Goal: Transaction & Acquisition: Subscribe to service/newsletter

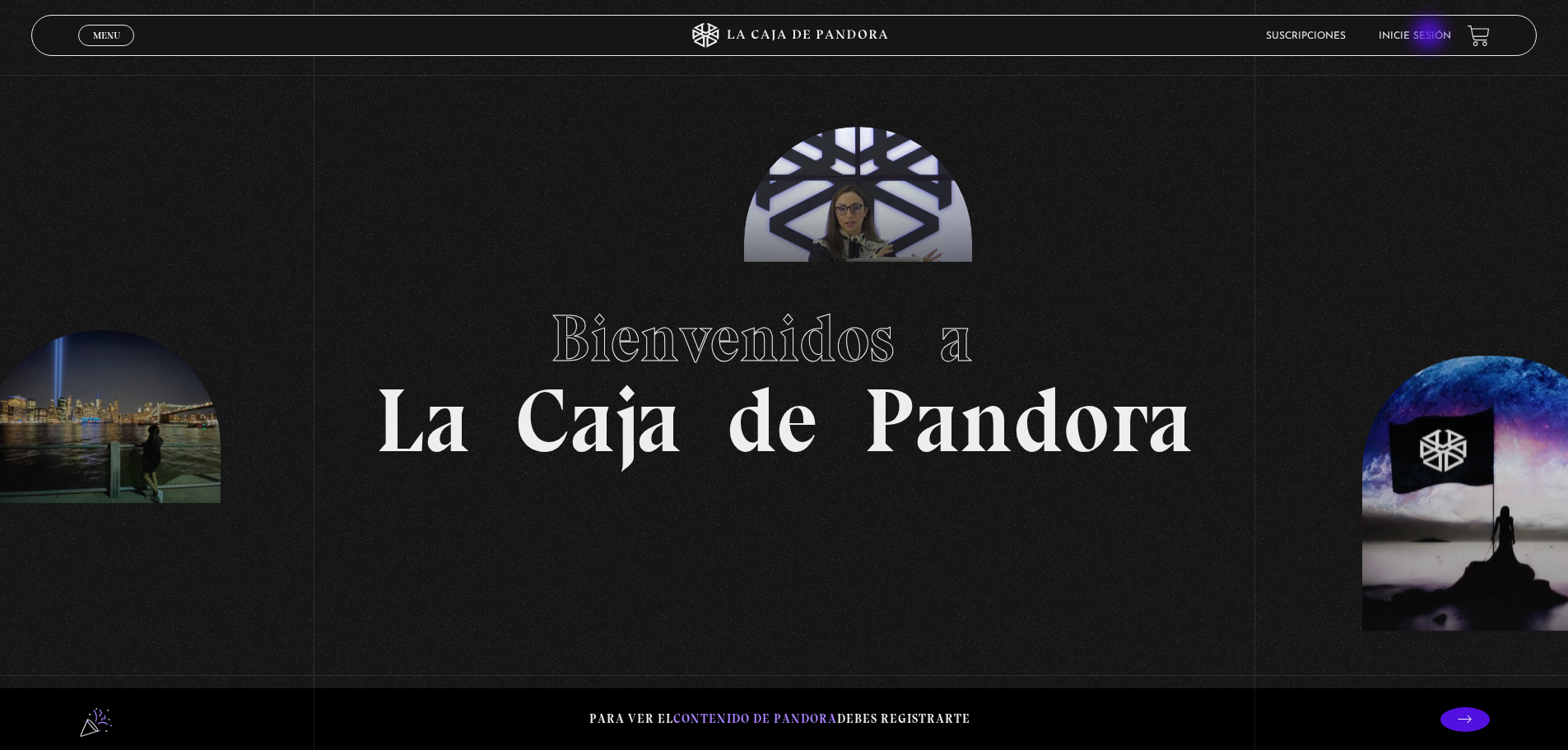
click at [1430, 35] on link "Inicie sesión" at bounding box center [1415, 35] width 72 height 9
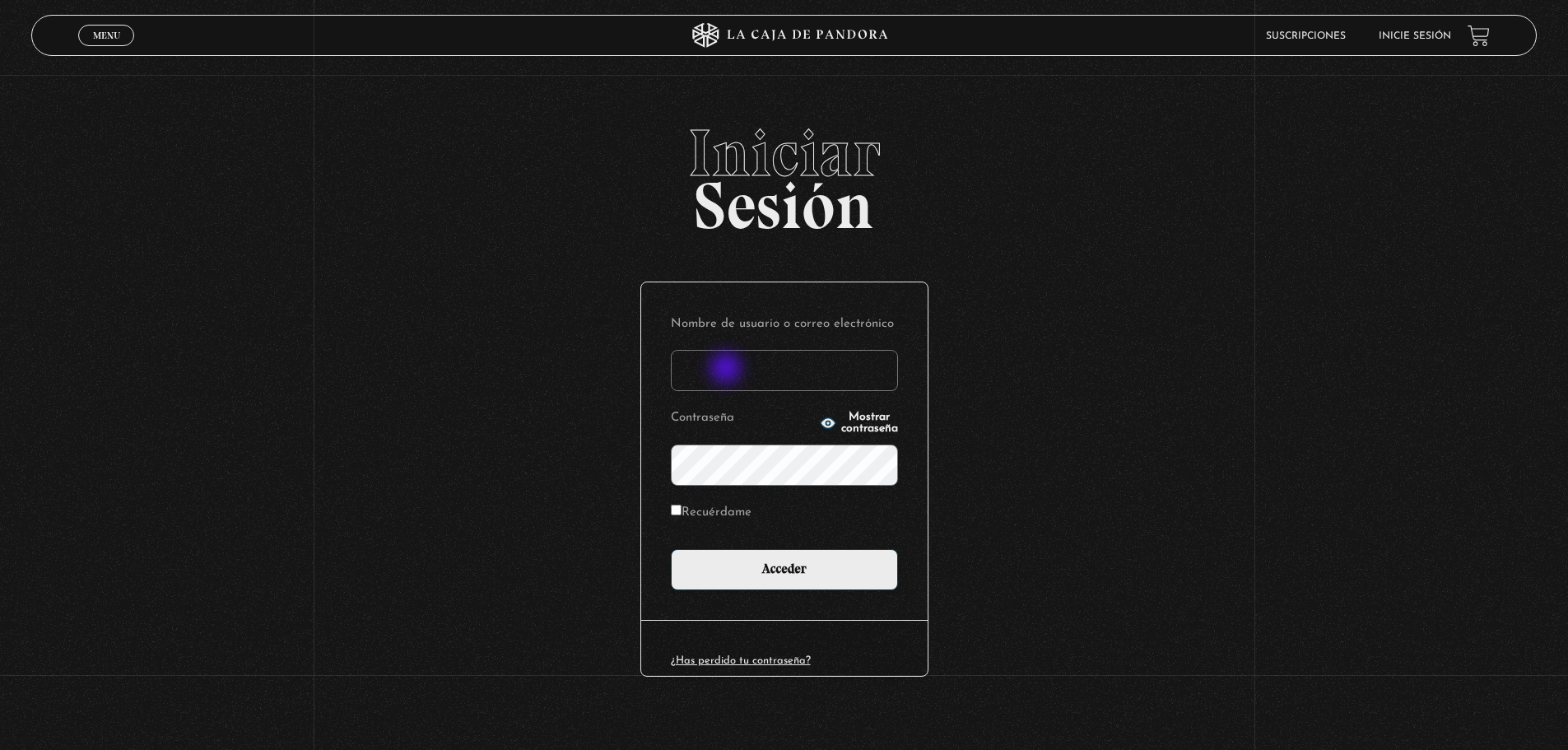
click at [728, 370] on input "Nombre de usuario o correo electrónico" at bounding box center [784, 371] width 227 height 41
type input "bonichepablo@gmail.com"
click at [671, 549] on input "Acceder" at bounding box center [784, 569] width 227 height 41
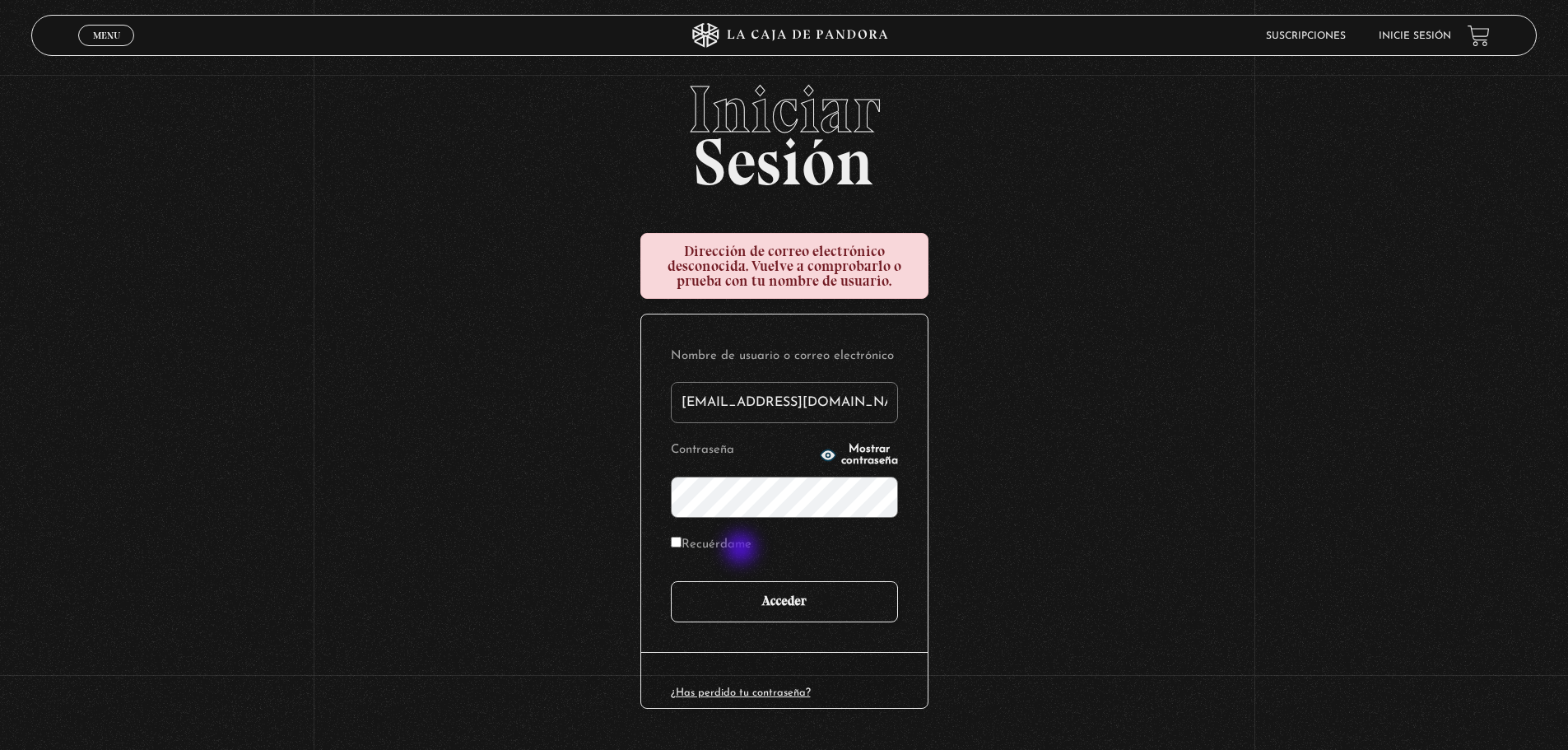
scroll to position [85, 0]
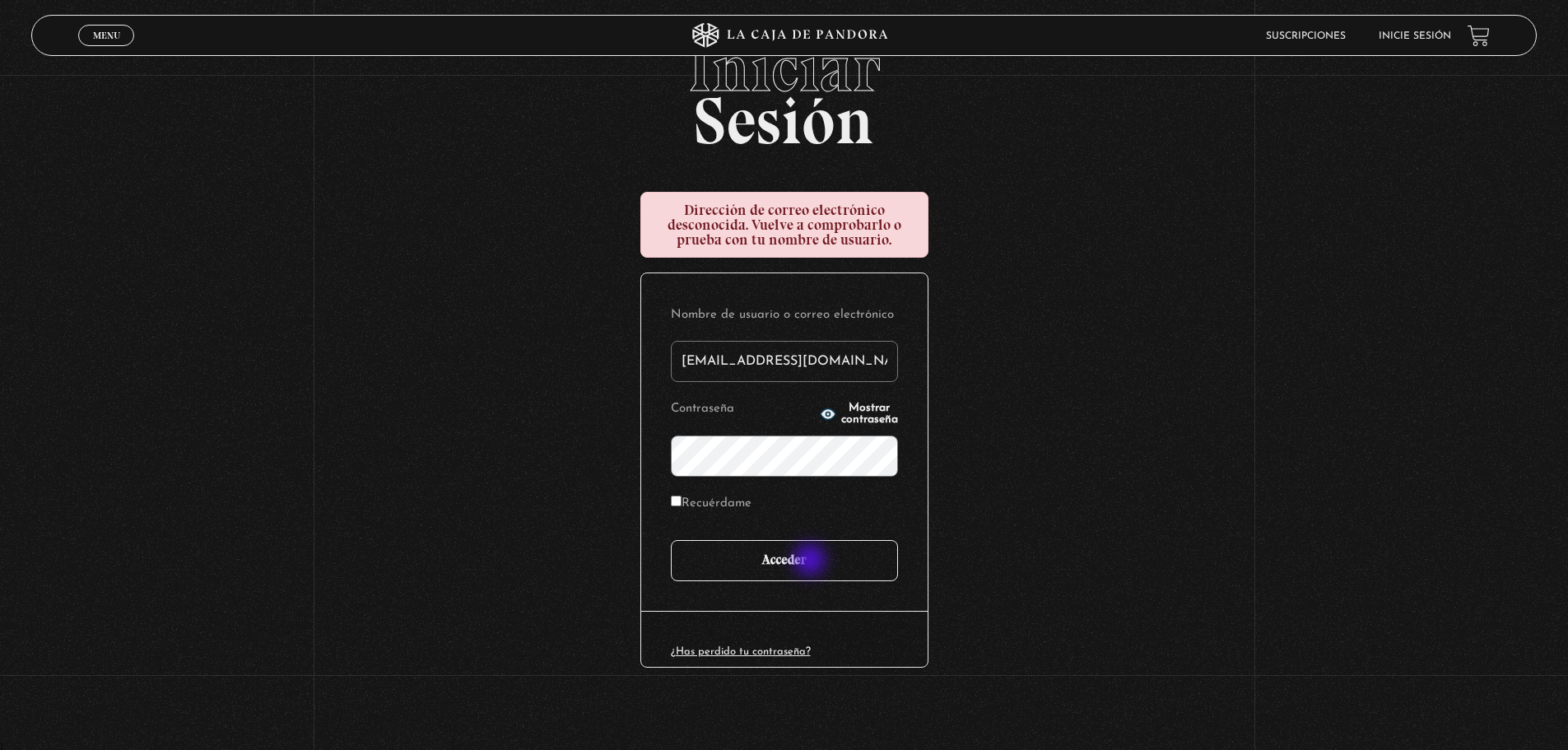
click at [811, 562] on input "Acceder" at bounding box center [784, 561] width 227 height 41
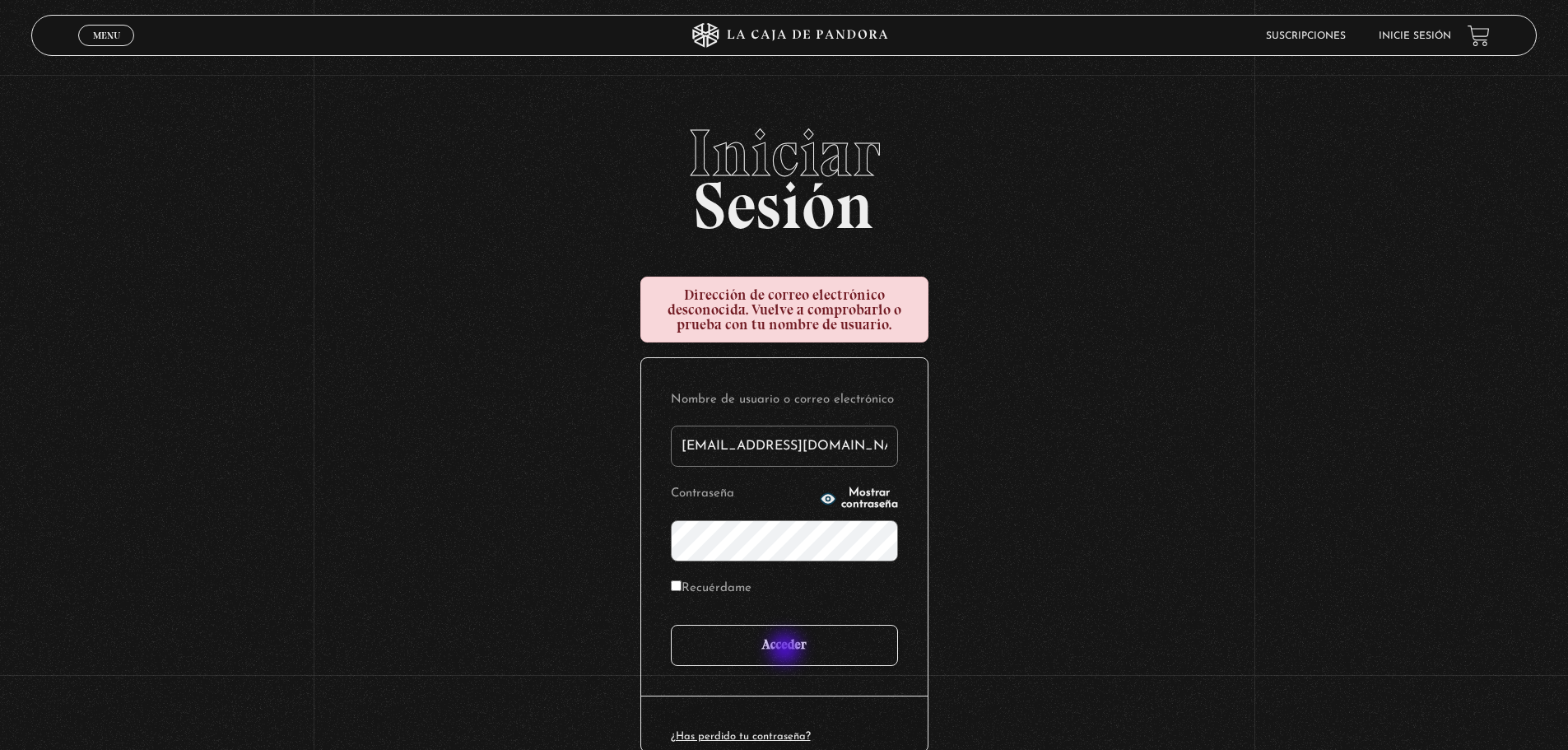
click at [787, 650] on input "Acceder" at bounding box center [784, 645] width 227 height 41
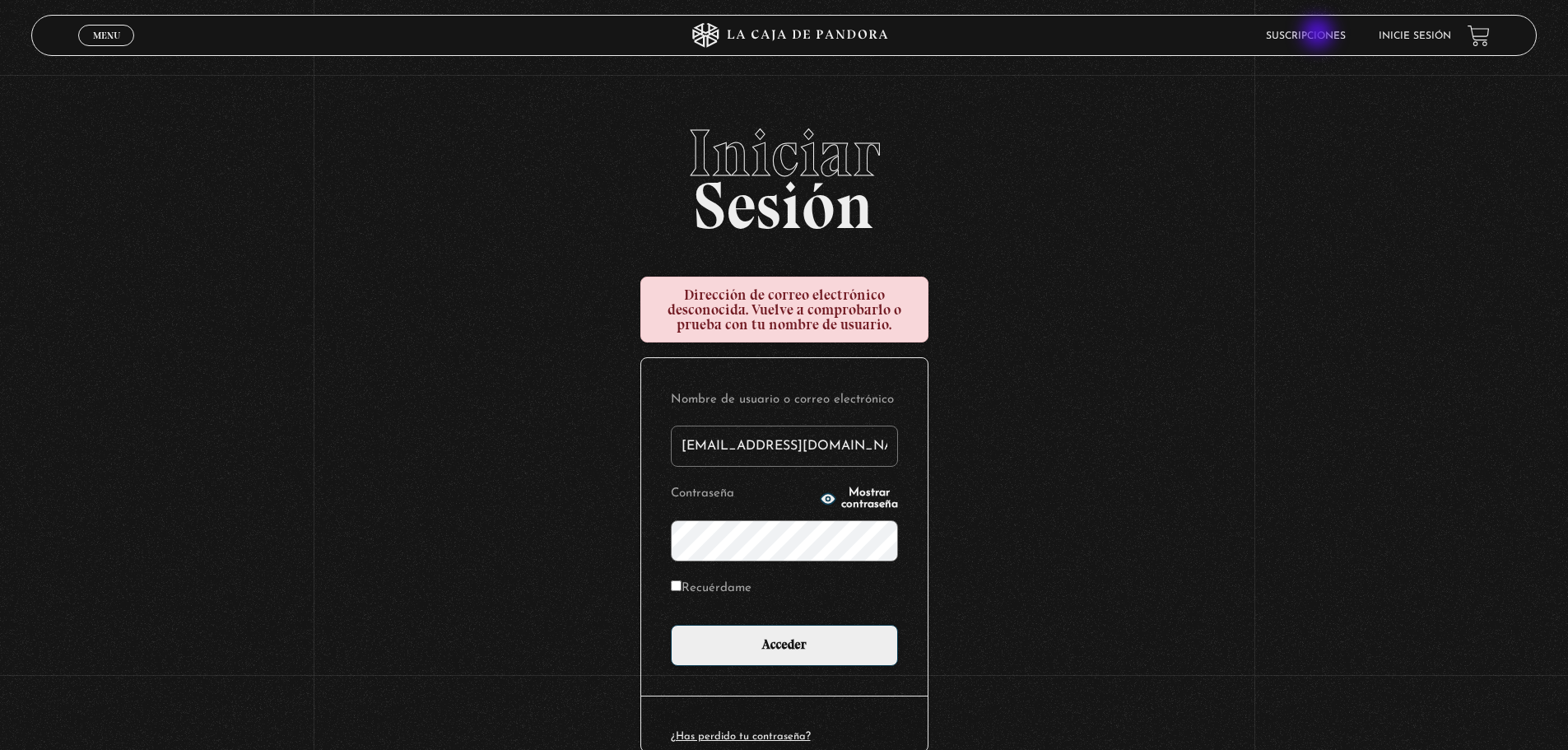
click at [1319, 34] on link "Suscripciones" at bounding box center [1306, 35] width 80 height 9
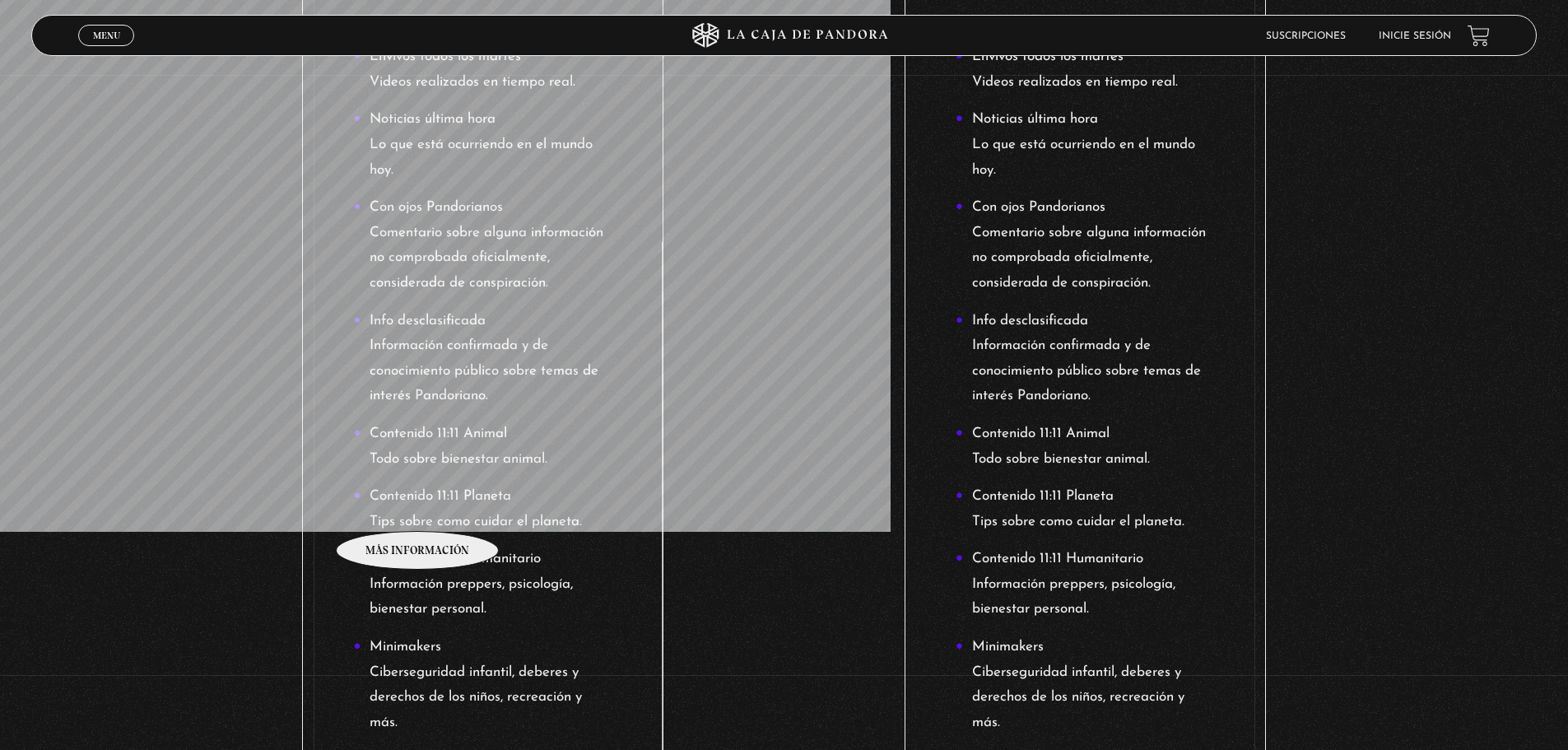
scroll to position [494, 0]
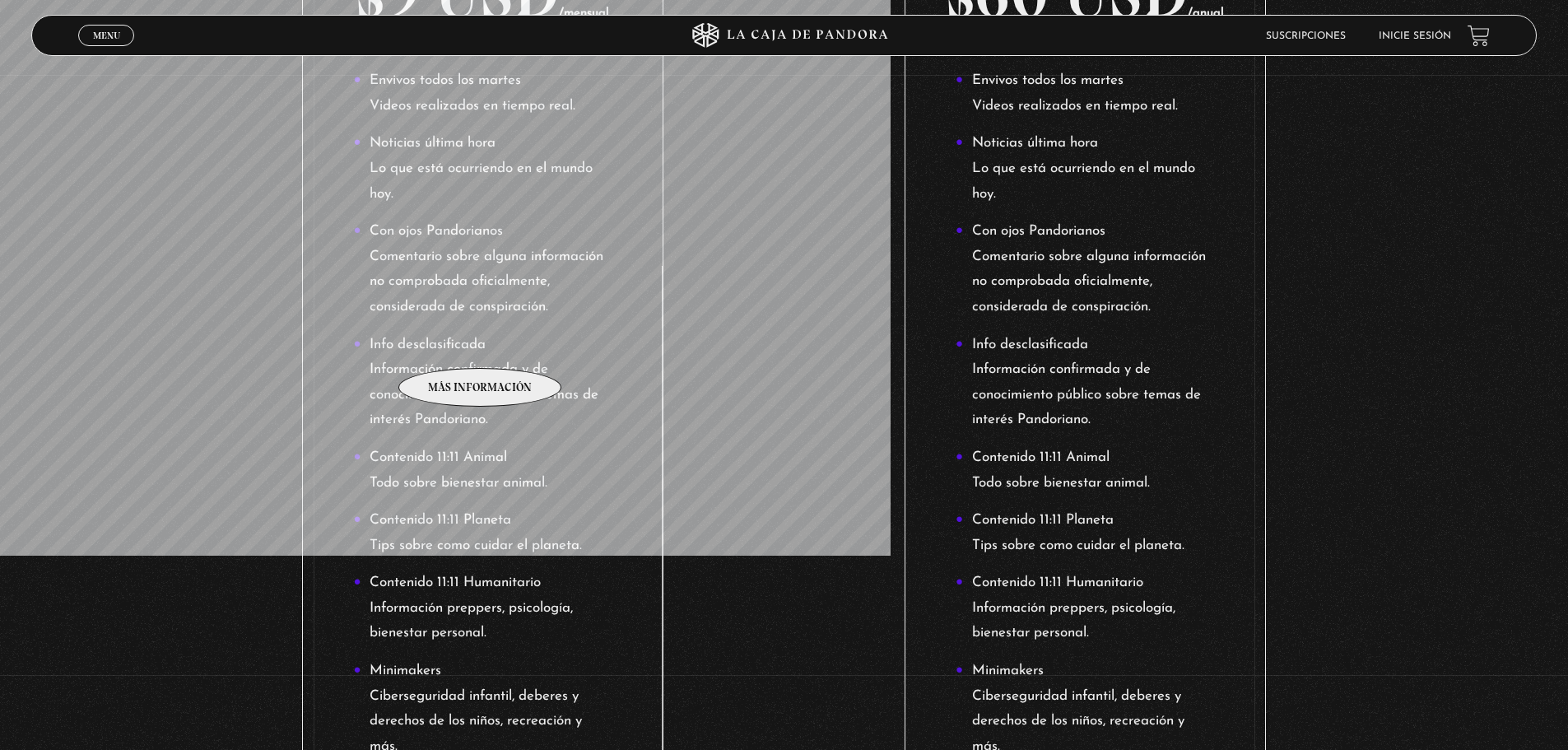
click at [483, 336] on li "Info desclasificada Información confirmada y de conocimiento público sobre tema…" at bounding box center [482, 383] width 259 height 101
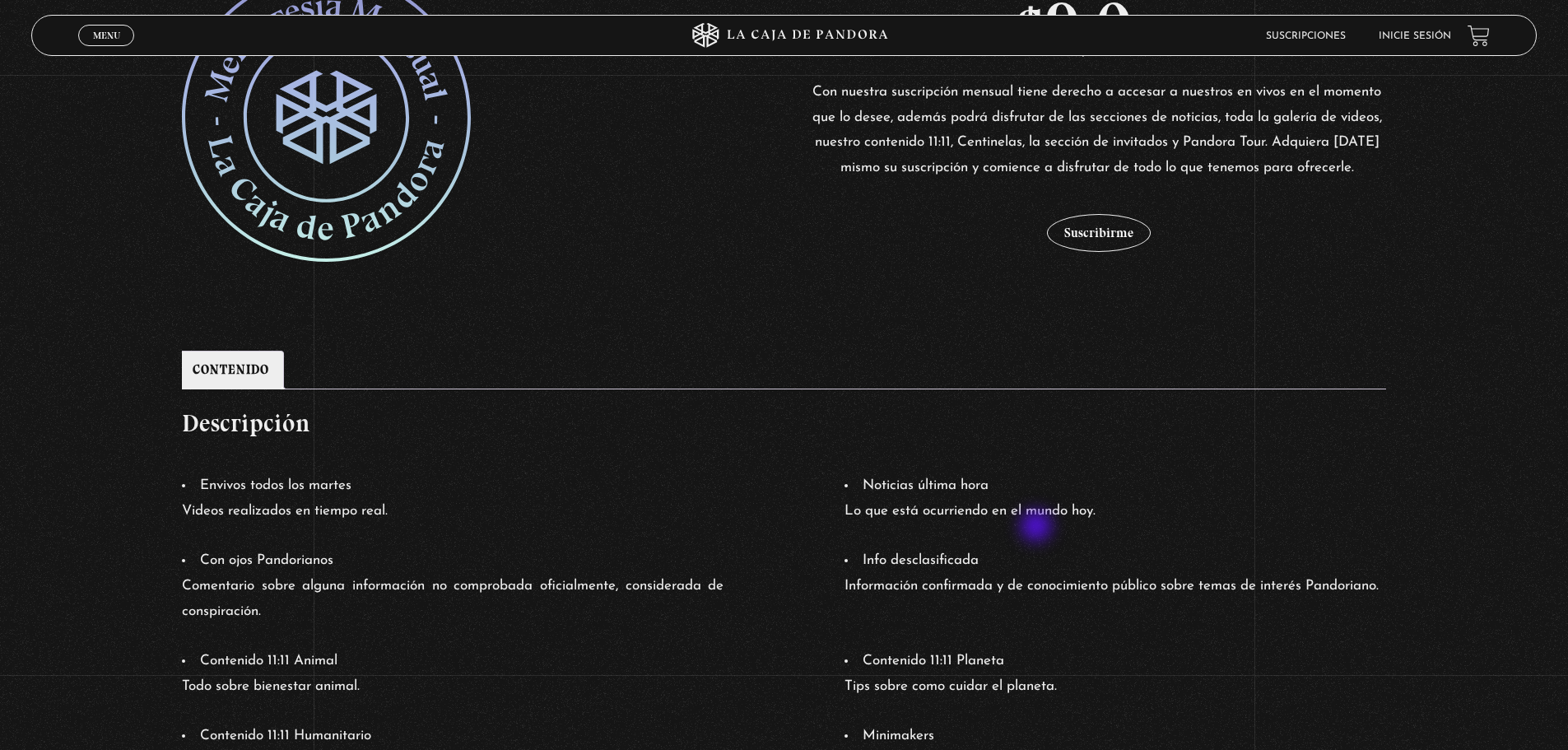
scroll to position [229, 0]
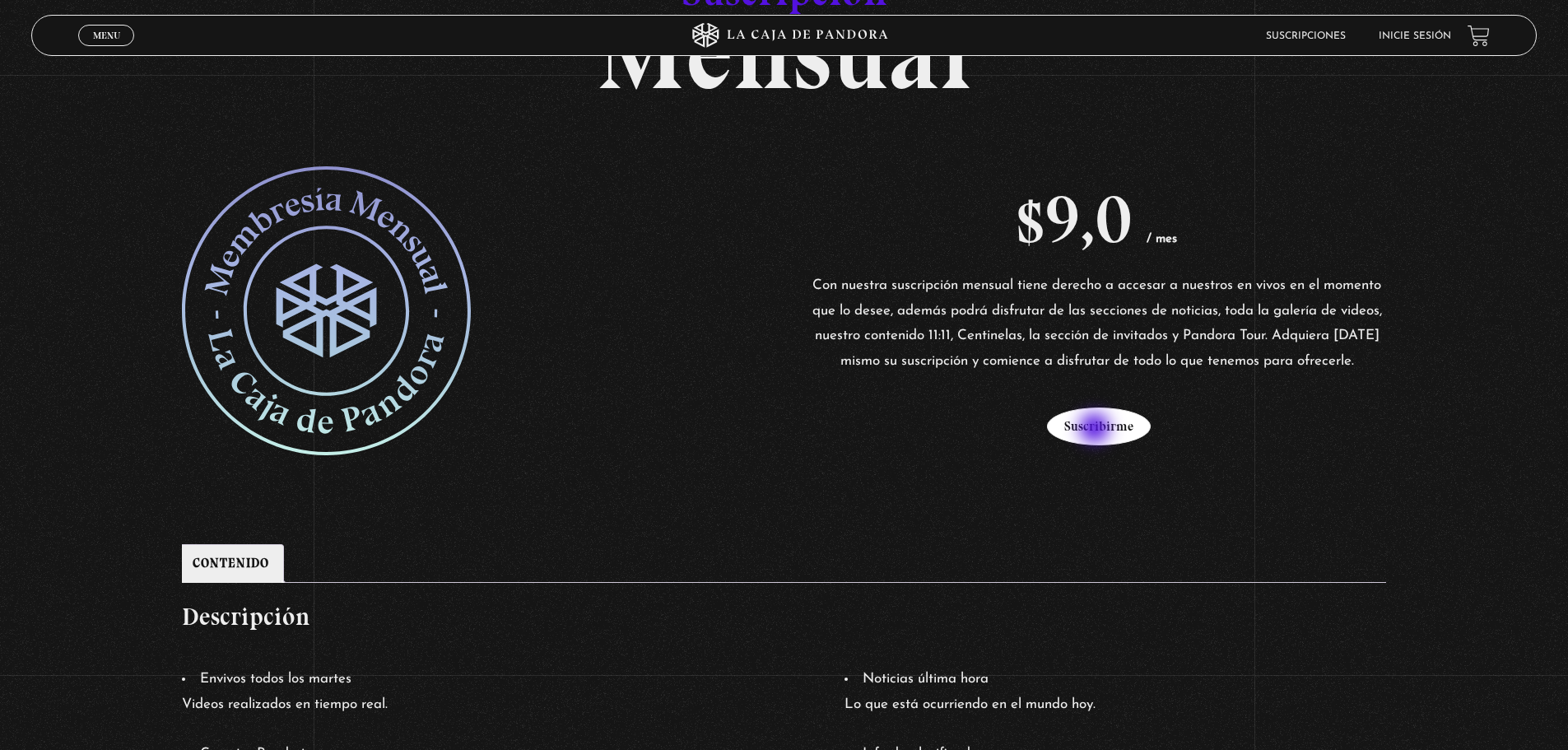
click at [1097, 429] on button "Suscribirme" at bounding box center [1098, 427] width 104 height 38
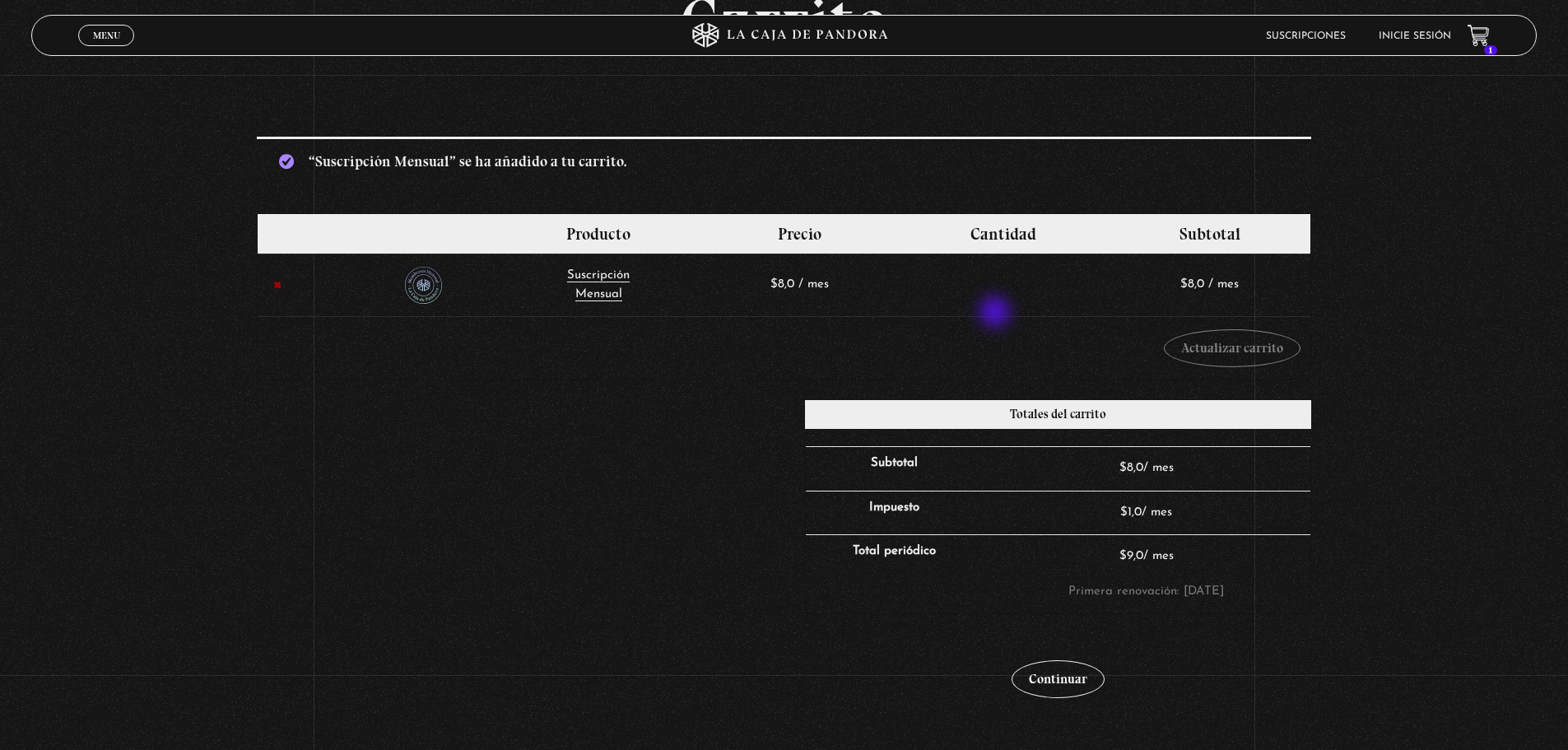
scroll to position [164, 0]
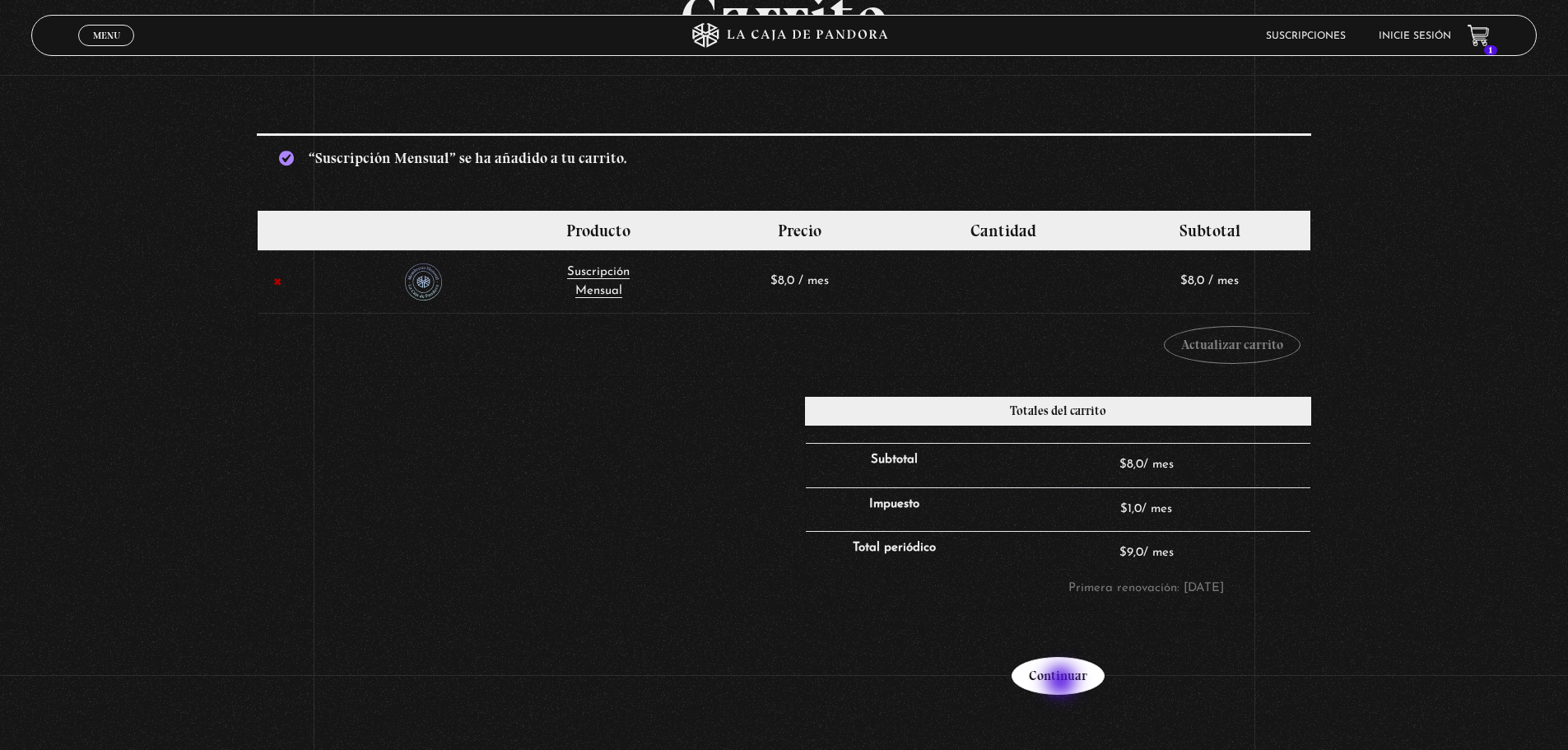
click at [1062, 682] on link "Continuar" at bounding box center [1058, 676] width 93 height 38
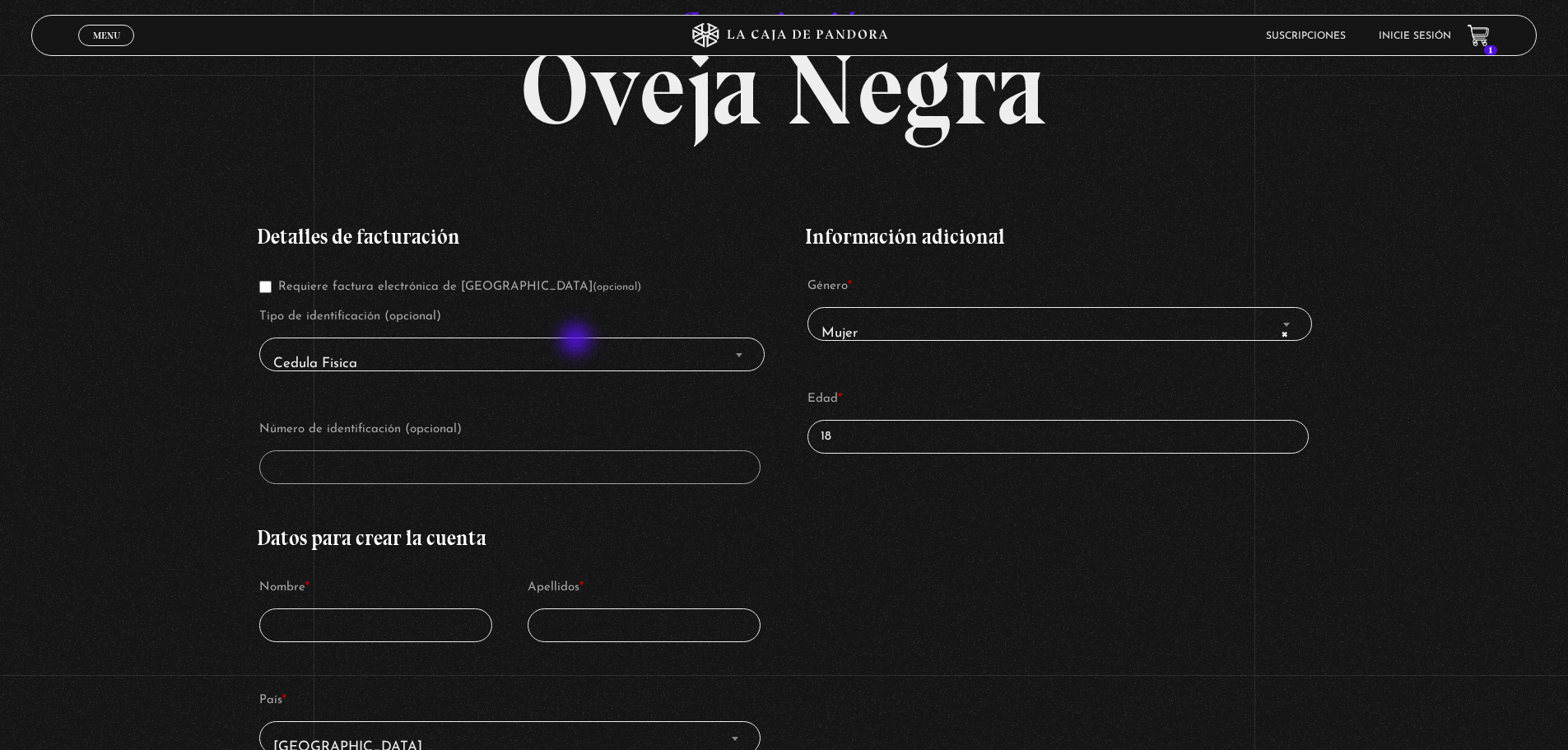
scroll to position [247, 0]
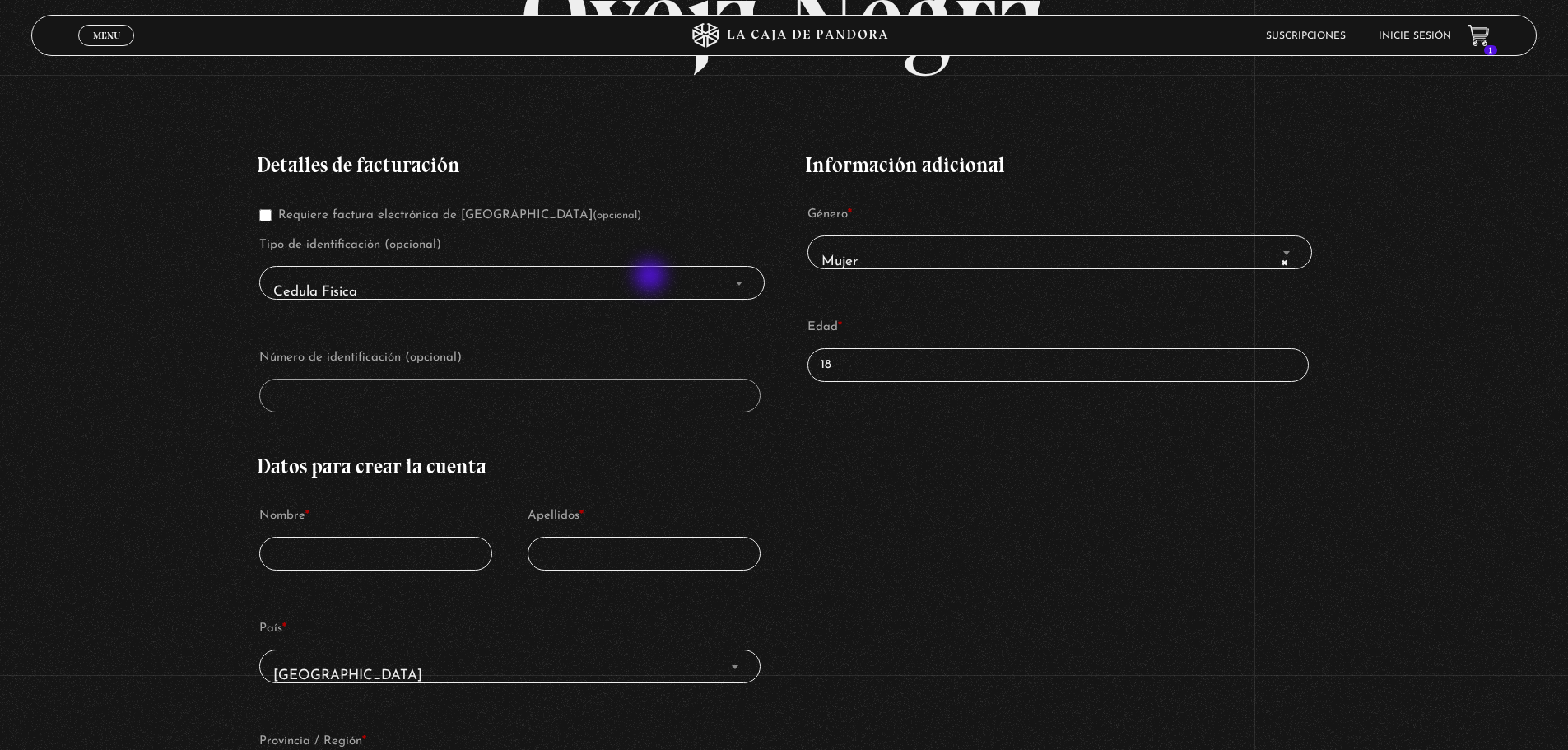
click at [652, 277] on span "Cedula Fisica" at bounding box center [511, 292] width 489 height 37
click at [747, 287] on span "Finalizar compra" at bounding box center [739, 283] width 16 height 22
click at [736, 282] on span "Finalizar compra" at bounding box center [739, 283] width 16 height 22
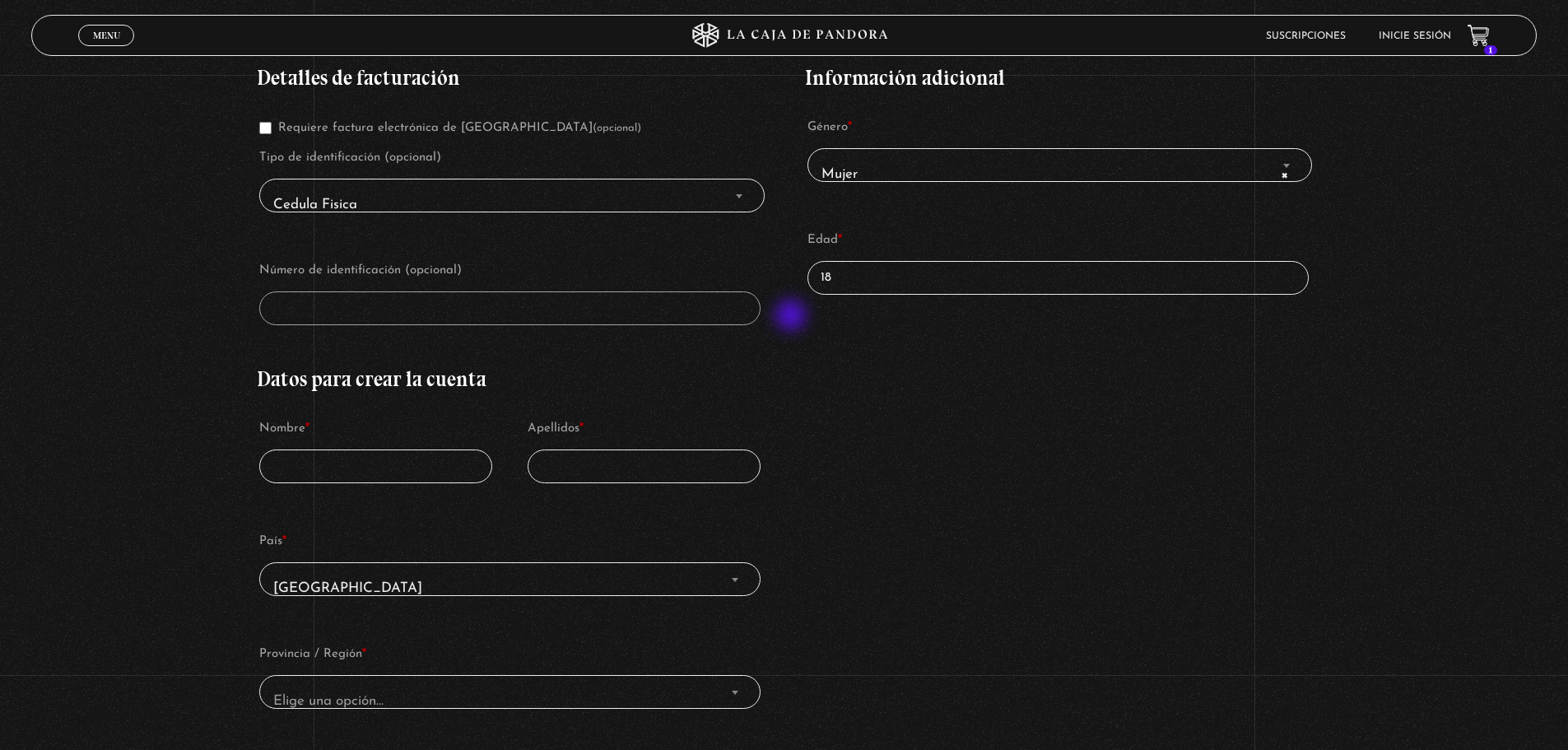
scroll to position [329, 0]
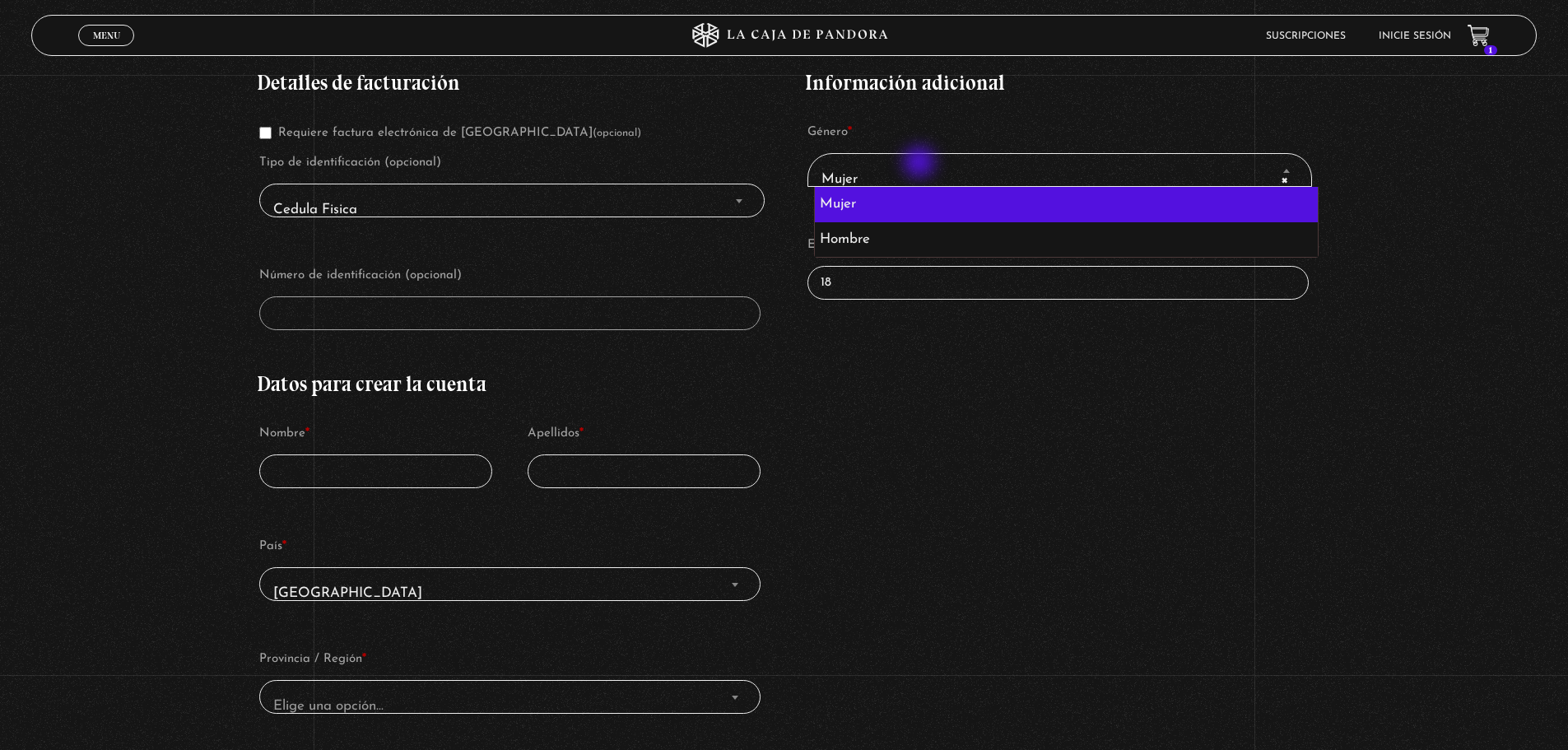
click at [921, 163] on span "× Mujer" at bounding box center [1059, 179] width 489 height 37
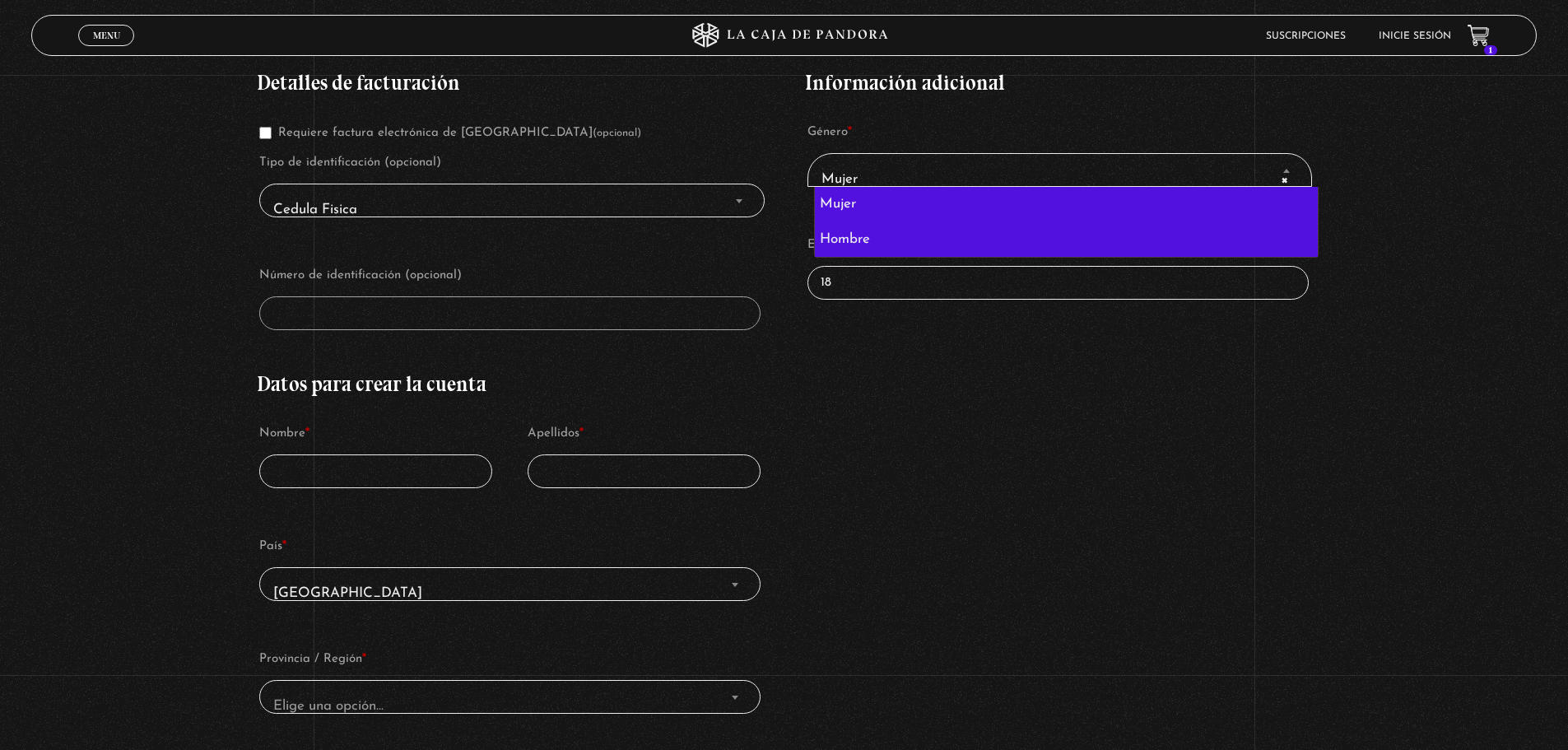
select select "hombre"
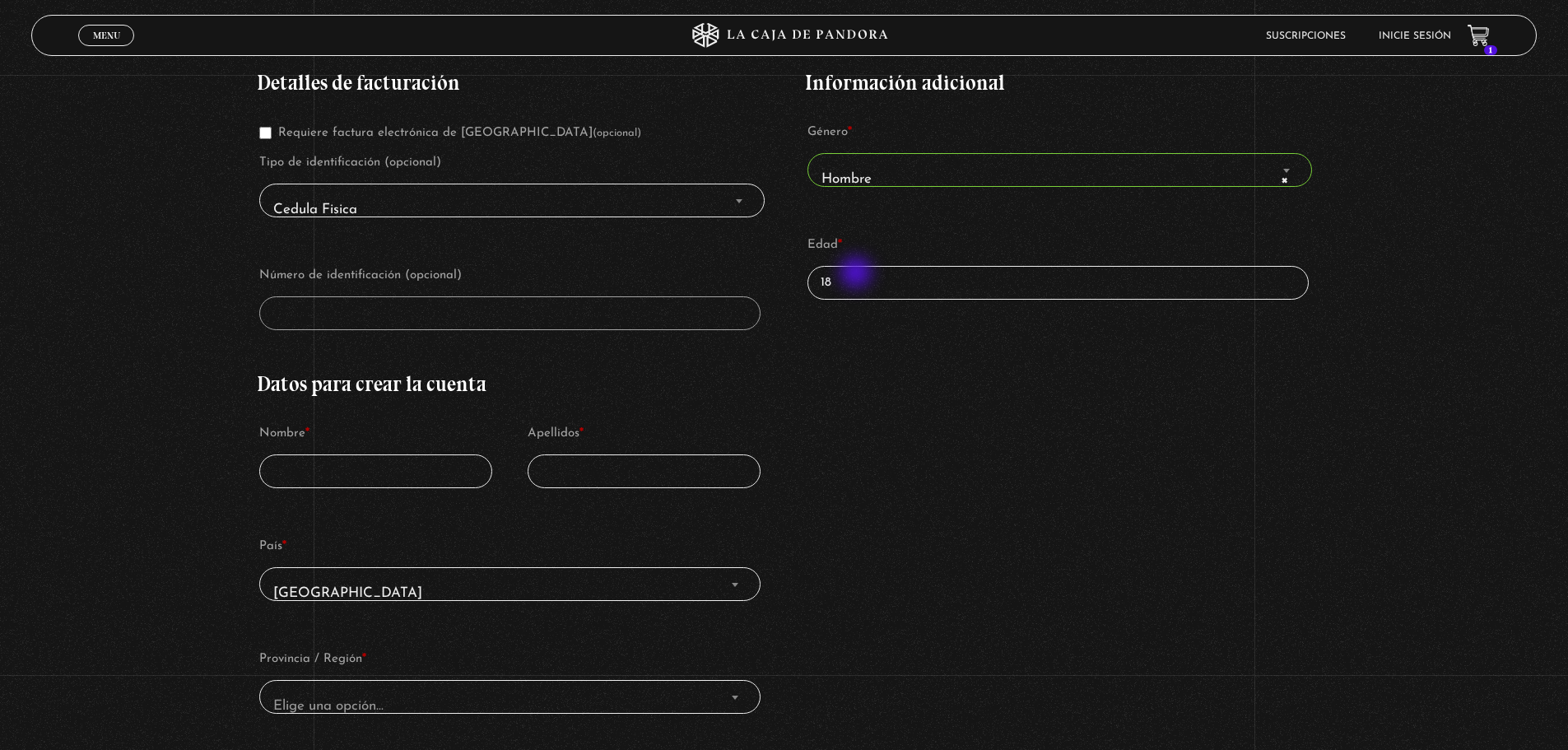
click at [854, 292] on input "18" at bounding box center [1058, 282] width 501 height 34
drag, startPoint x: 882, startPoint y: 291, endPoint x: 772, endPoint y: 291, distance: 110.0
click at [772, 291] on div "Detalles de facturación Requiere factura electrónica de Costa Rica (opcional) T…" at bounding box center [784, 627] width 1054 height 1160
type input "40"
click at [873, 421] on div "Detalles de facturación Requiere factura electrónica de Costa Rica (opcional) T…" at bounding box center [784, 627] width 1054 height 1160
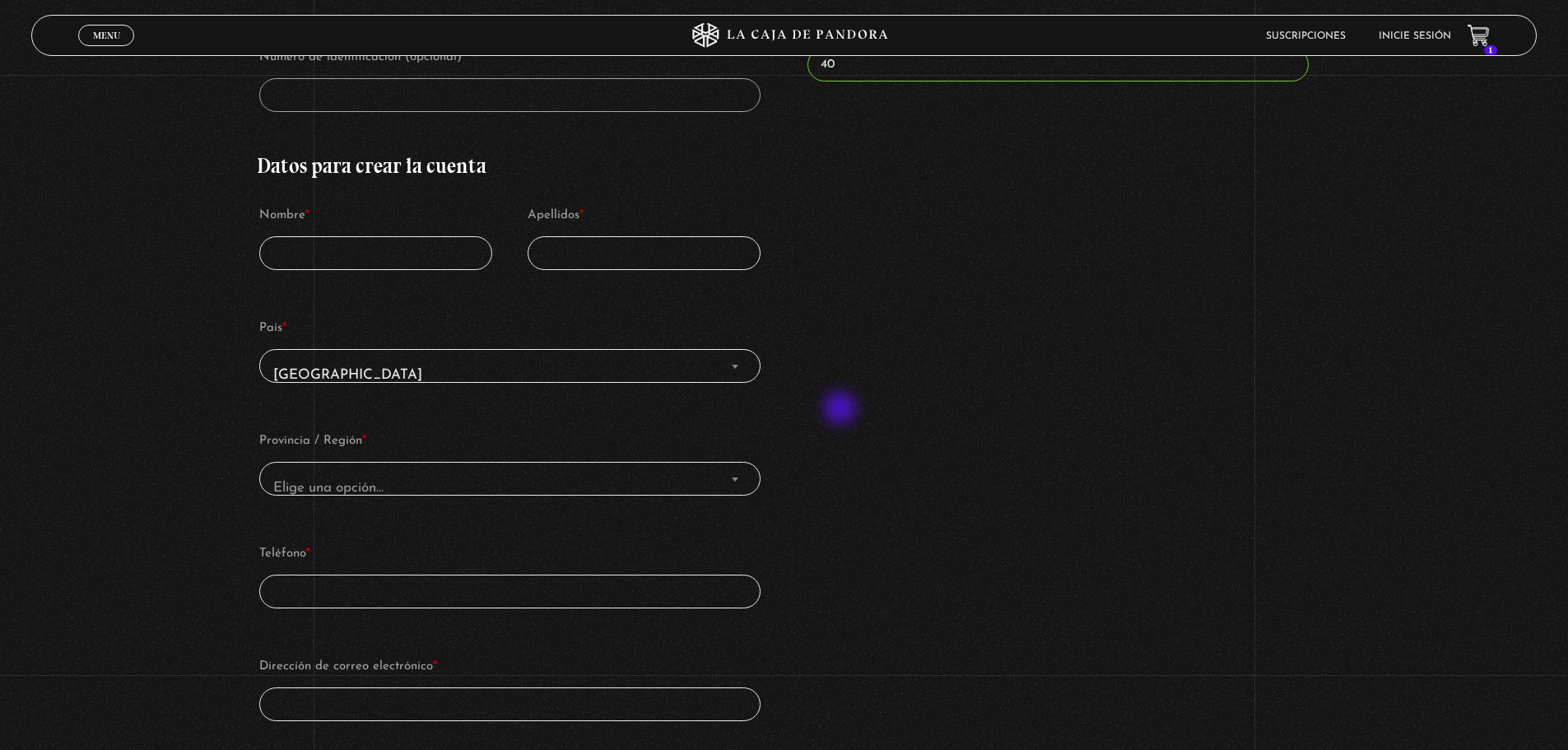
scroll to position [576, 0]
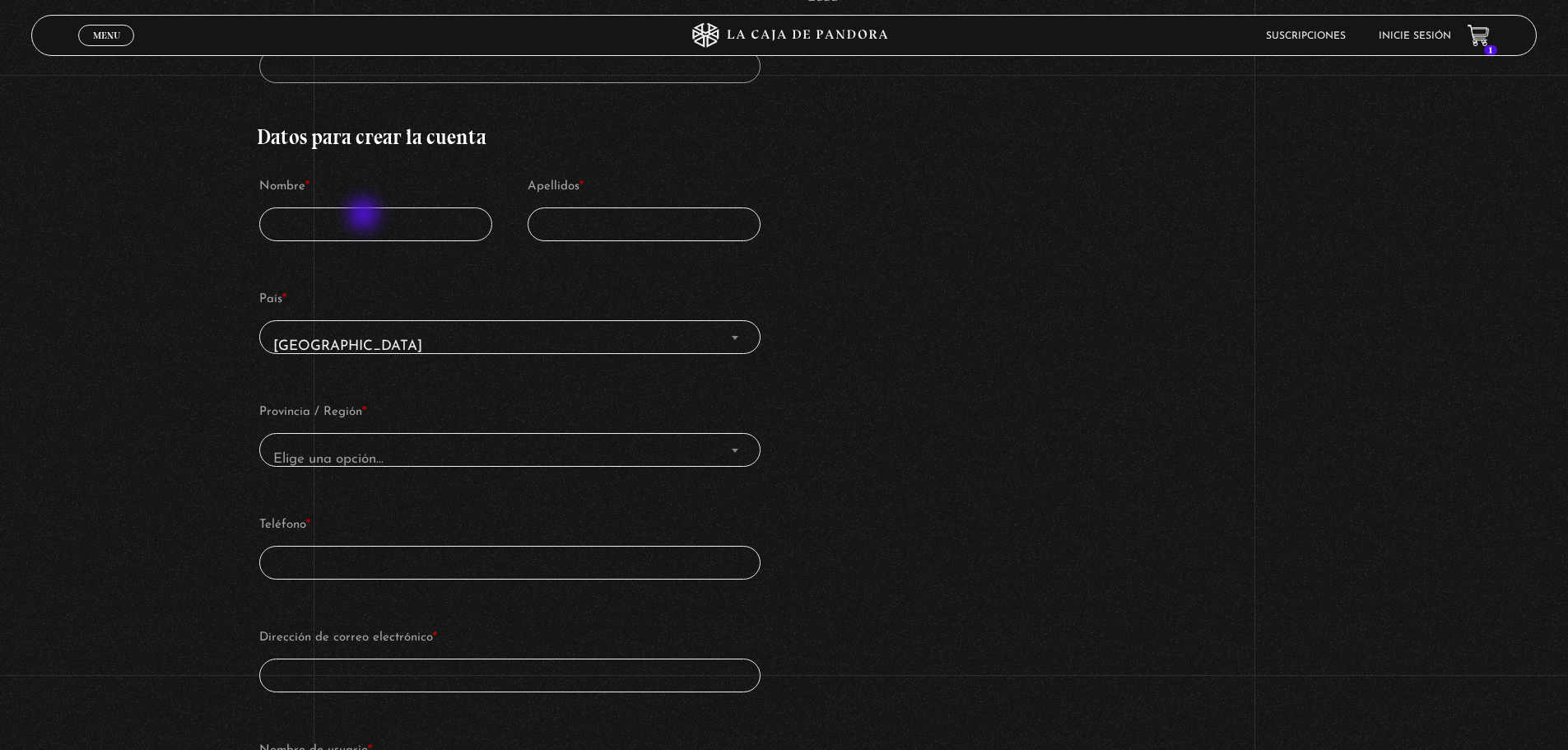
click at [366, 216] on input "Nombre *" at bounding box center [375, 224] width 233 height 34
type input "Pablo"
type input "Boniche"
select select "CR-A"
type input "bonichepablo@gmail.com"
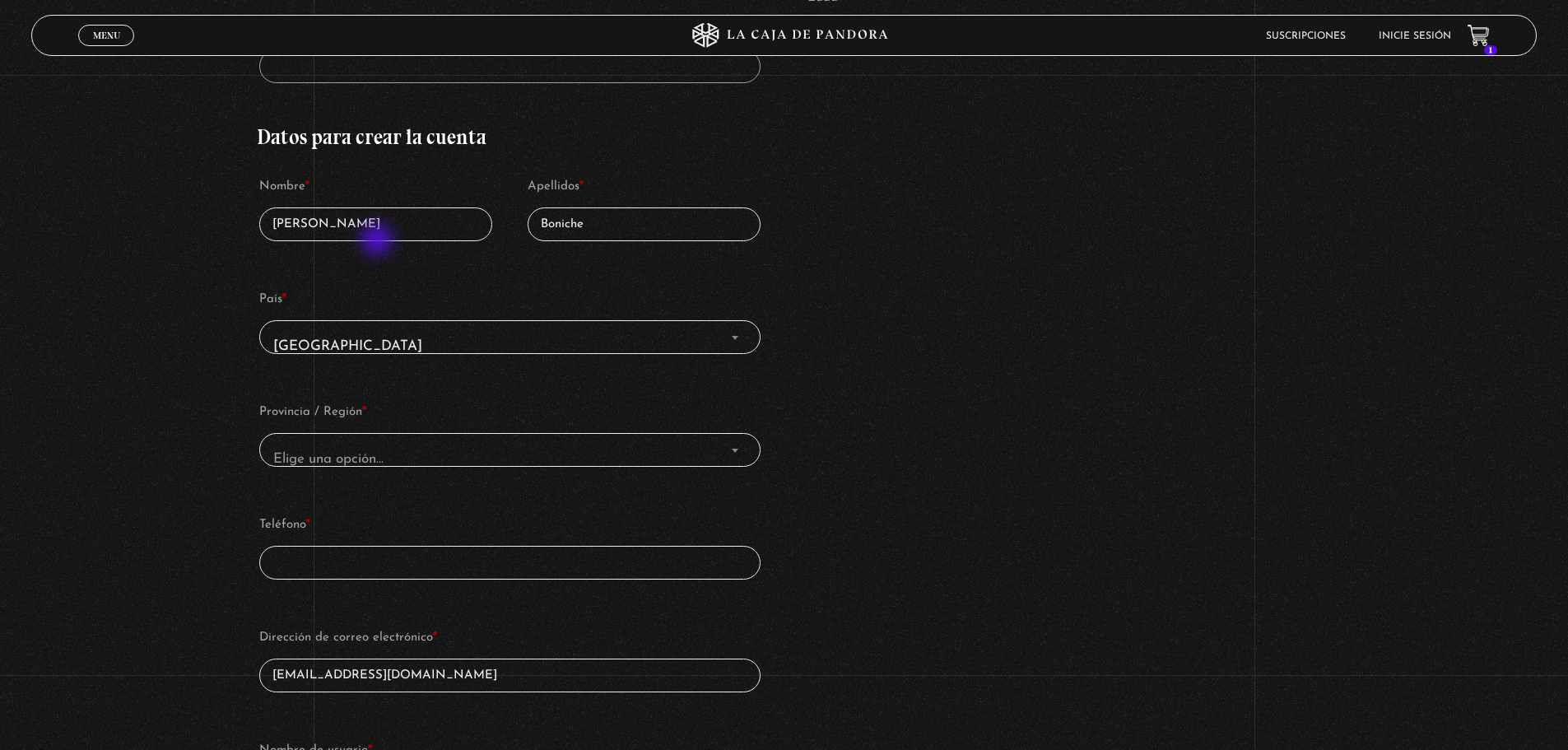
type input "bonichepablo@gmail.com"
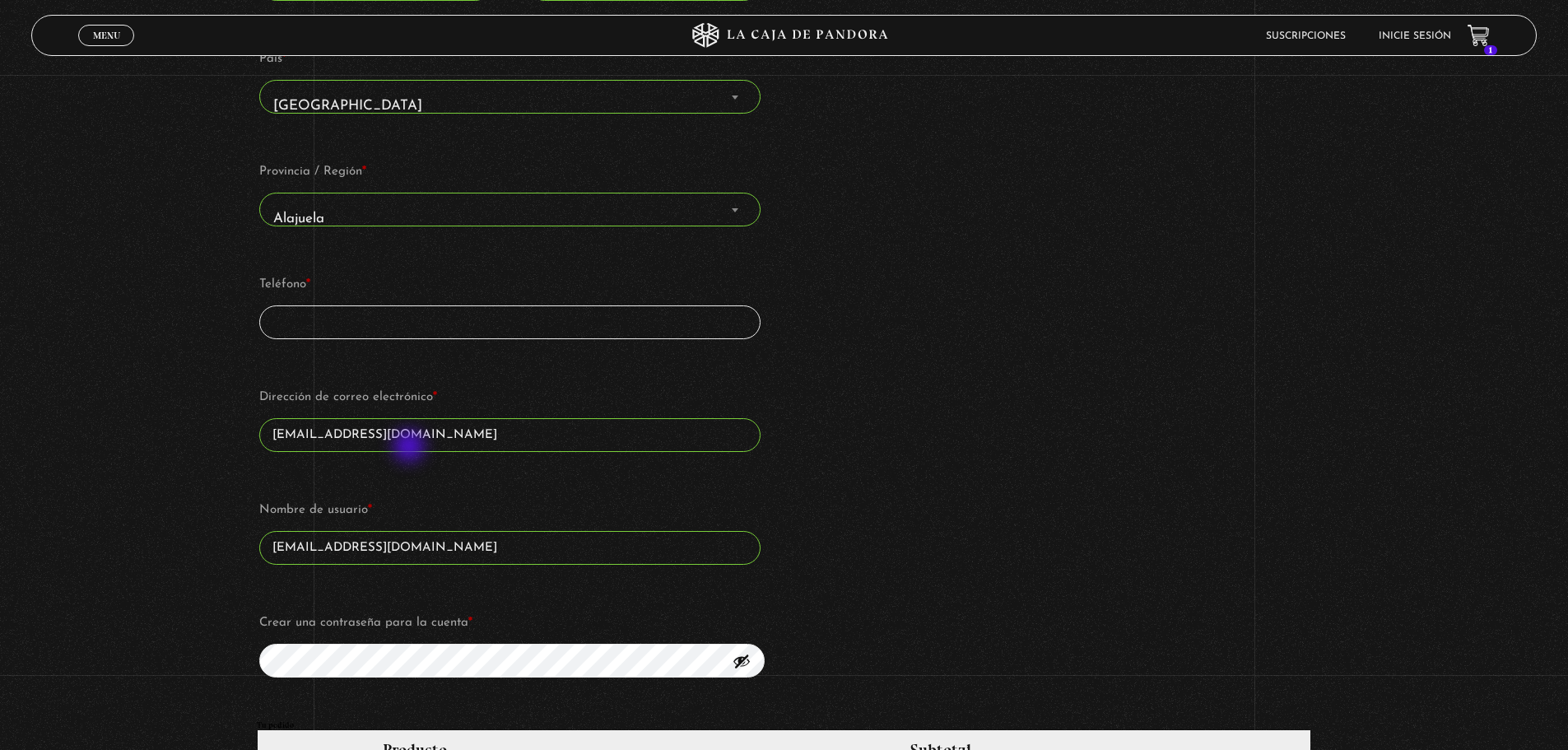
scroll to position [823, 0]
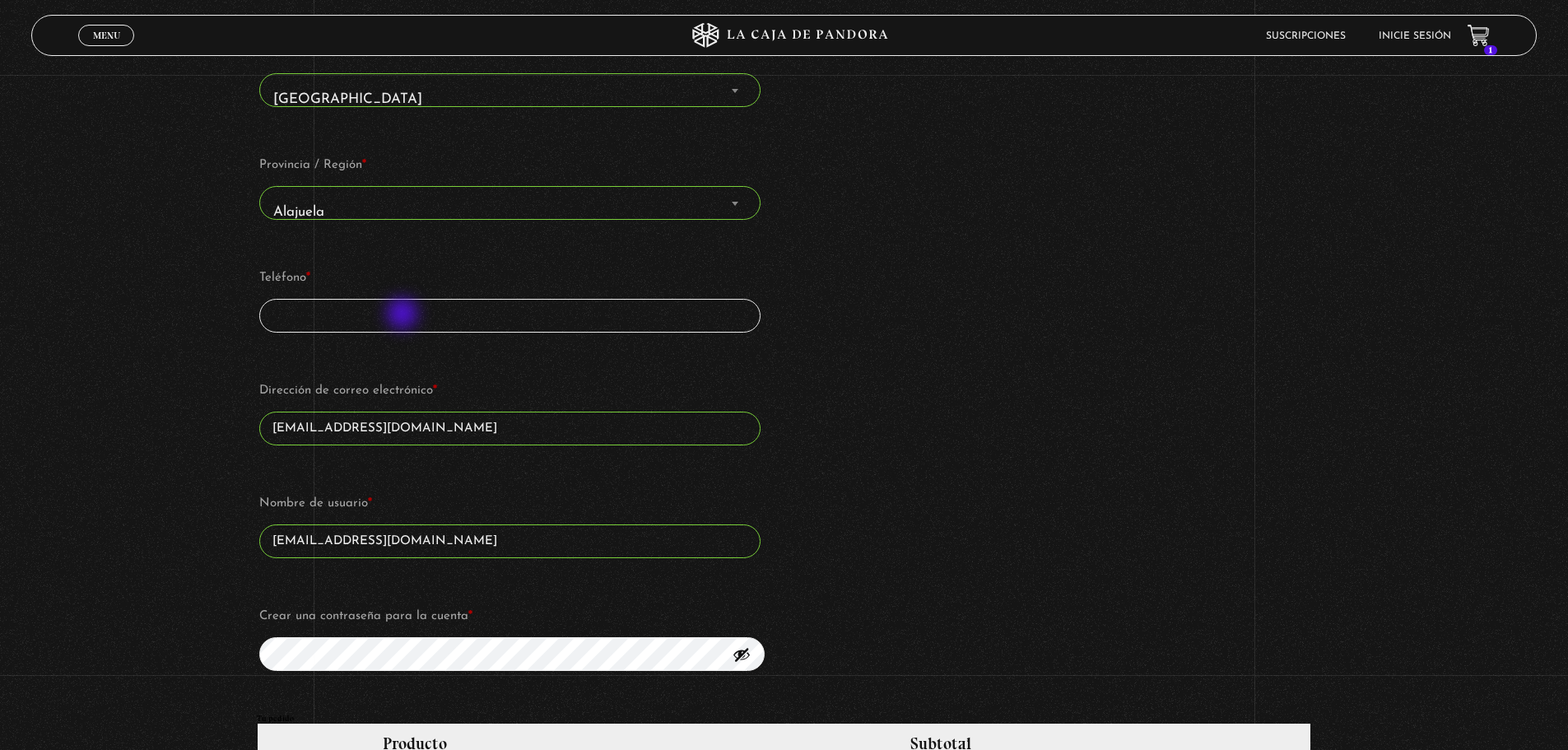
click at [404, 315] on input "Teléfono *" at bounding box center [509, 315] width 501 height 34
type input "+50687601565"
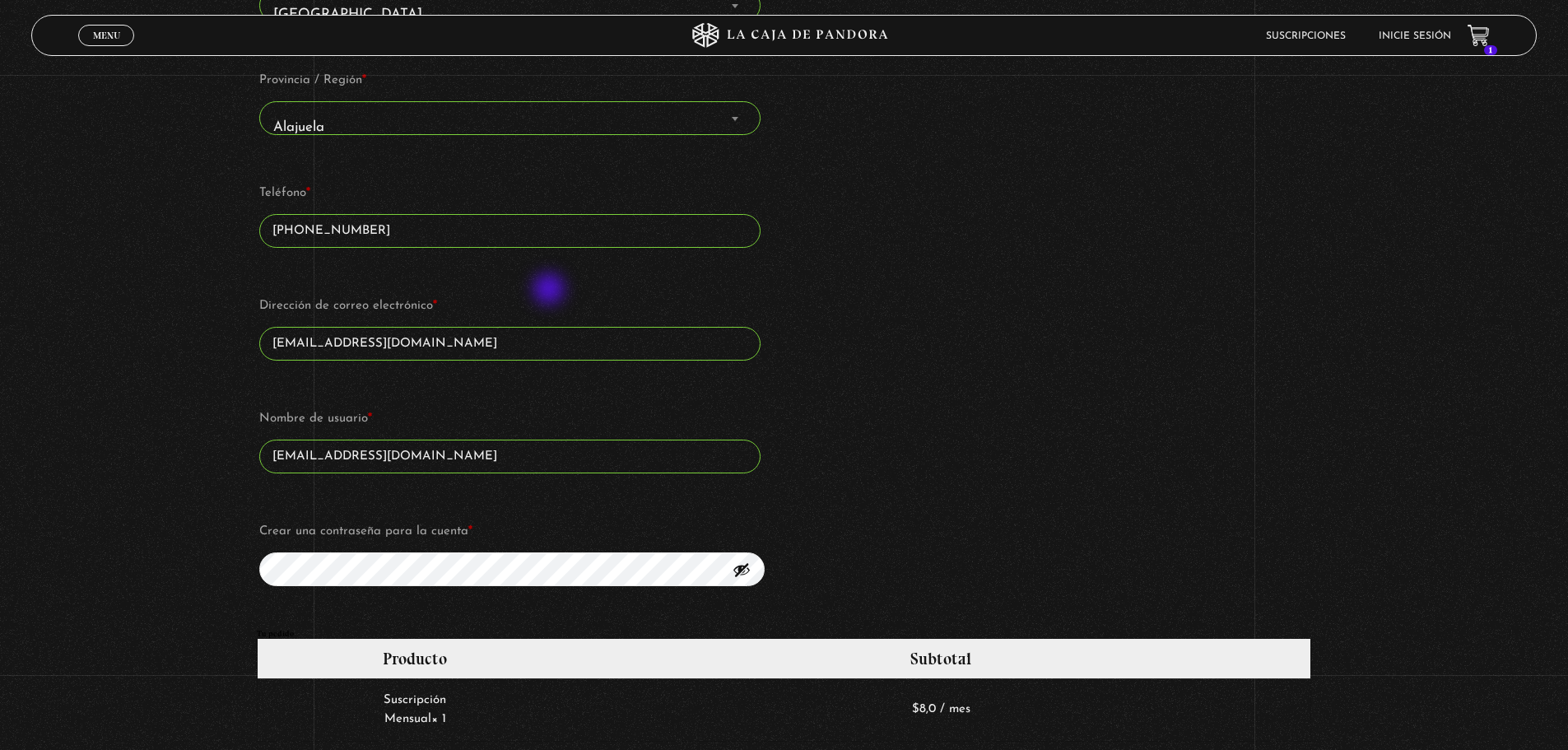
scroll to position [987, 0]
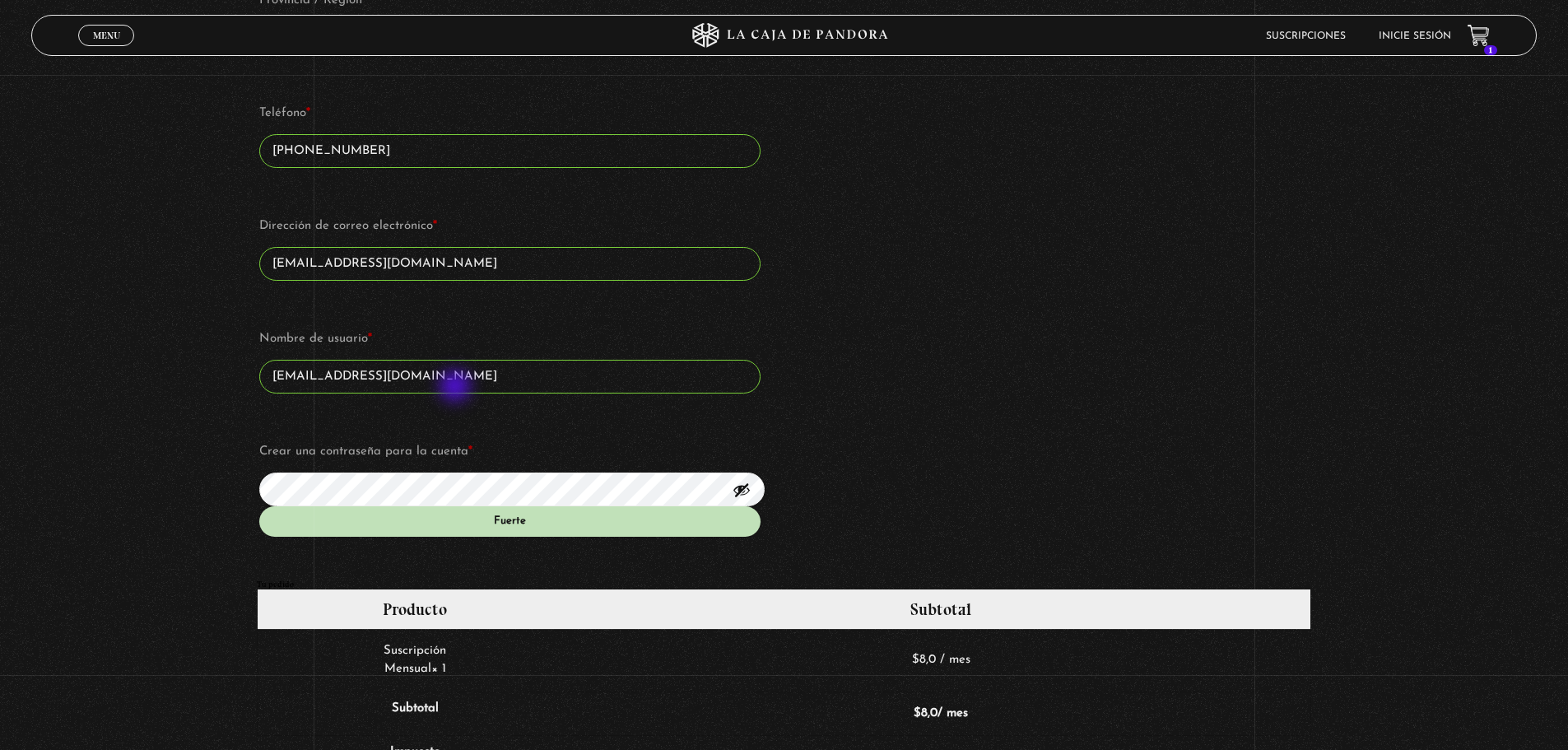
click at [457, 388] on input "[EMAIL_ADDRESS][DOMAIN_NAME]" at bounding box center [509, 376] width 501 height 34
click at [482, 370] on input "[EMAIL_ADDRESS][DOMAIN_NAME]" at bounding box center [509, 376] width 501 height 34
type input "[EMAIL_ADDRESS][DOMAIN_NAME]"
click at [467, 276] on input "[EMAIL_ADDRESS][DOMAIN_NAME]" at bounding box center [509, 263] width 501 height 34
type input "bonichepablo@gmail.com"
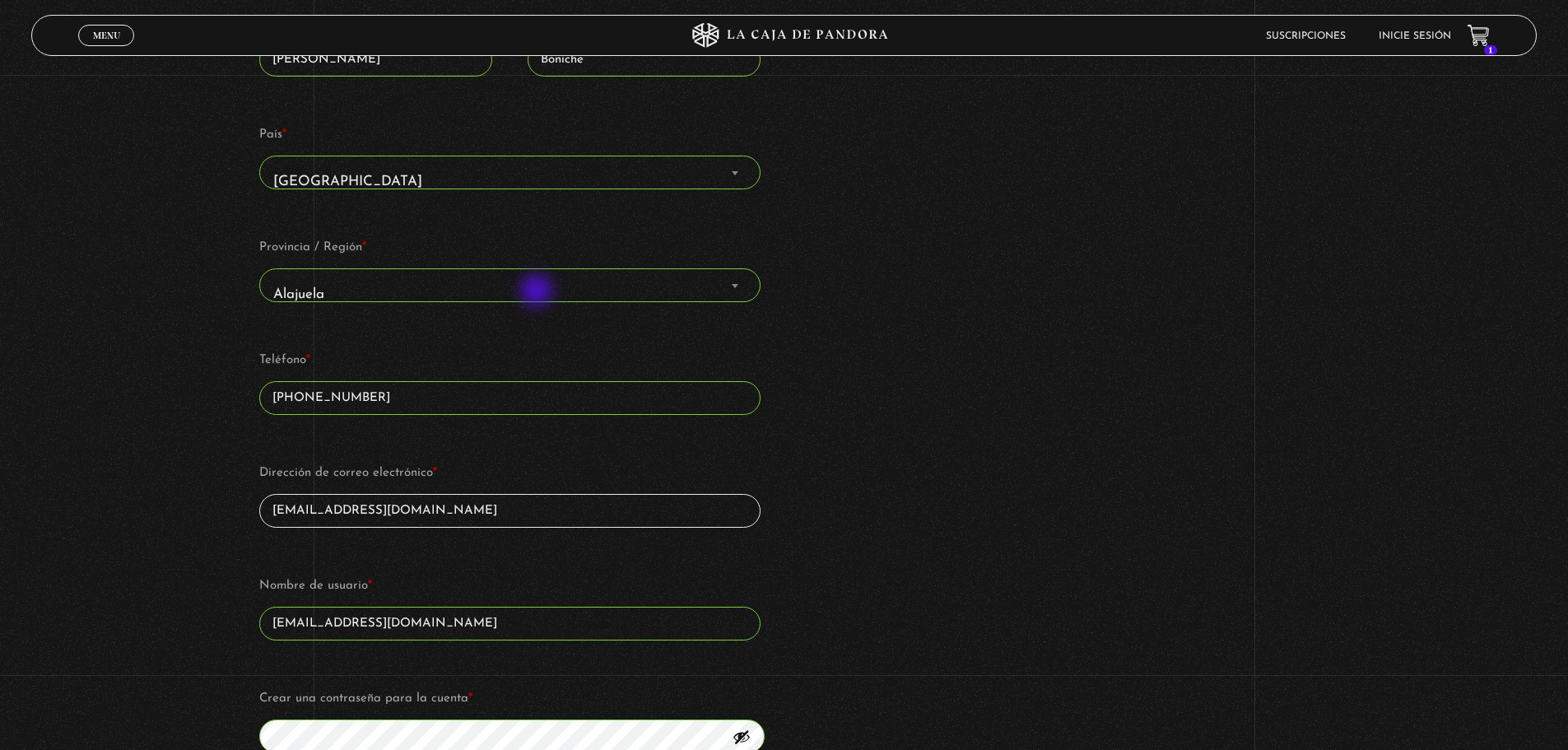
scroll to position [1153, 0]
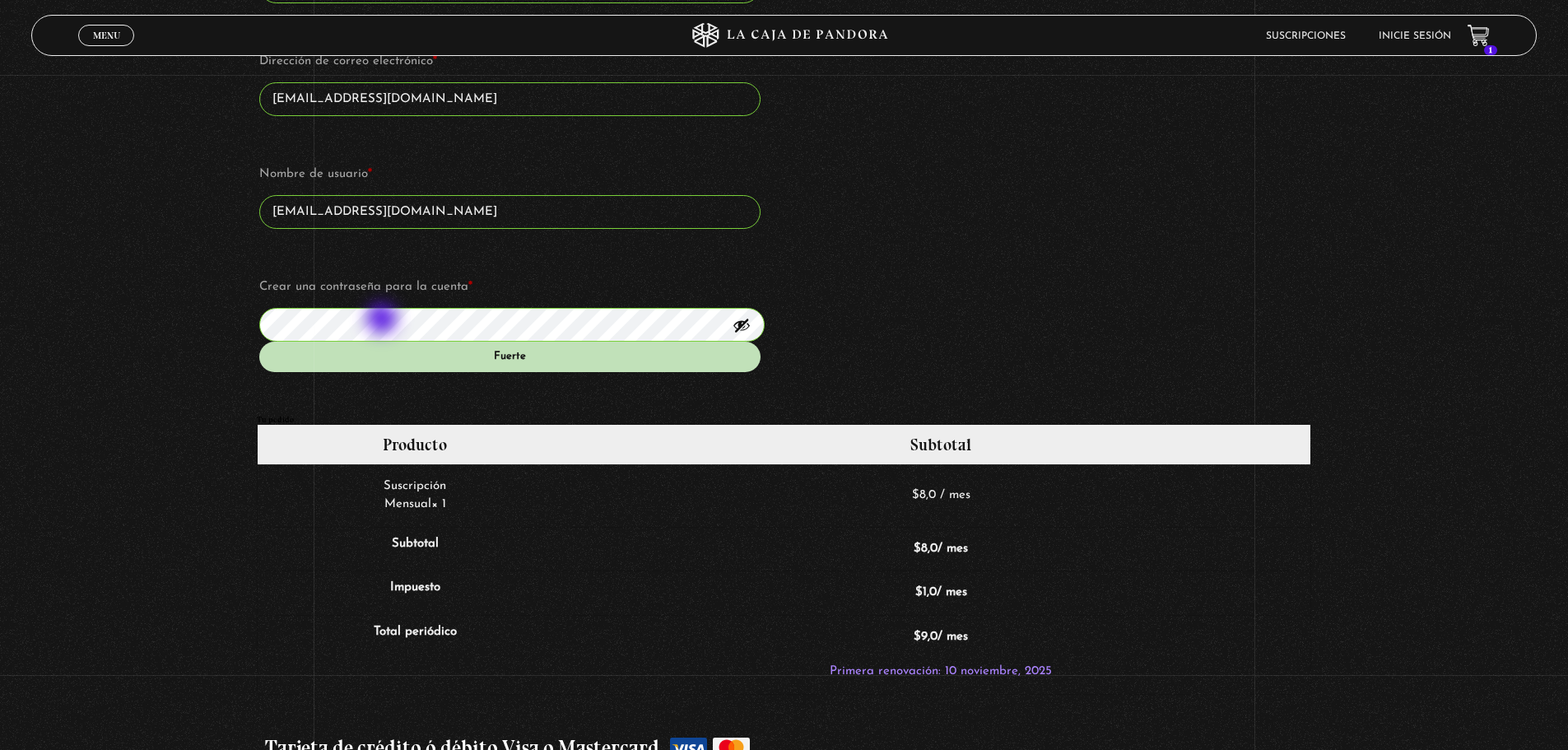
click at [1, 300] on div "Suscripción Oveja Negra Si ya eres cliente, por favor, rellena tus datos a cont…" at bounding box center [784, 151] width 1568 height 2306
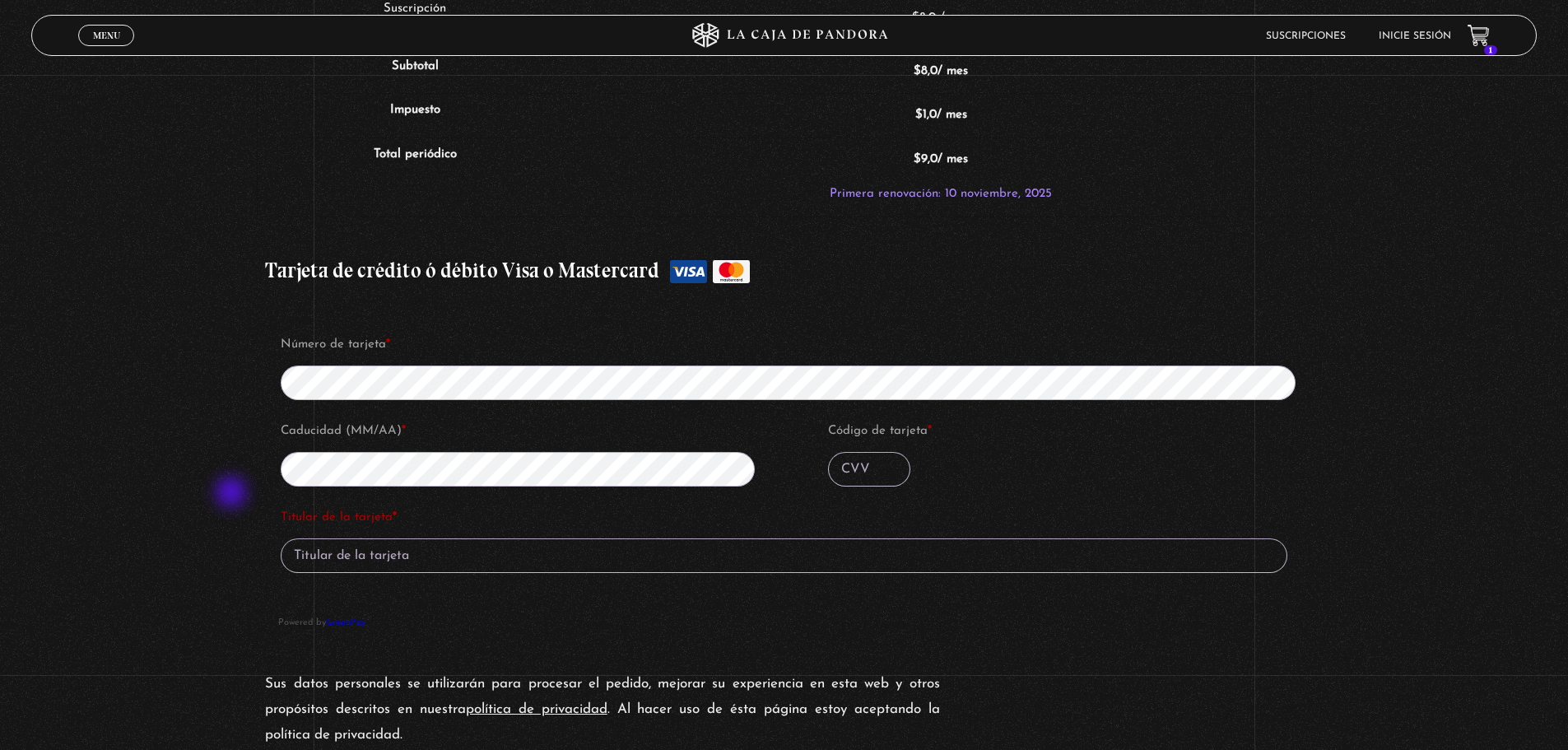
scroll to position [1728, 0]
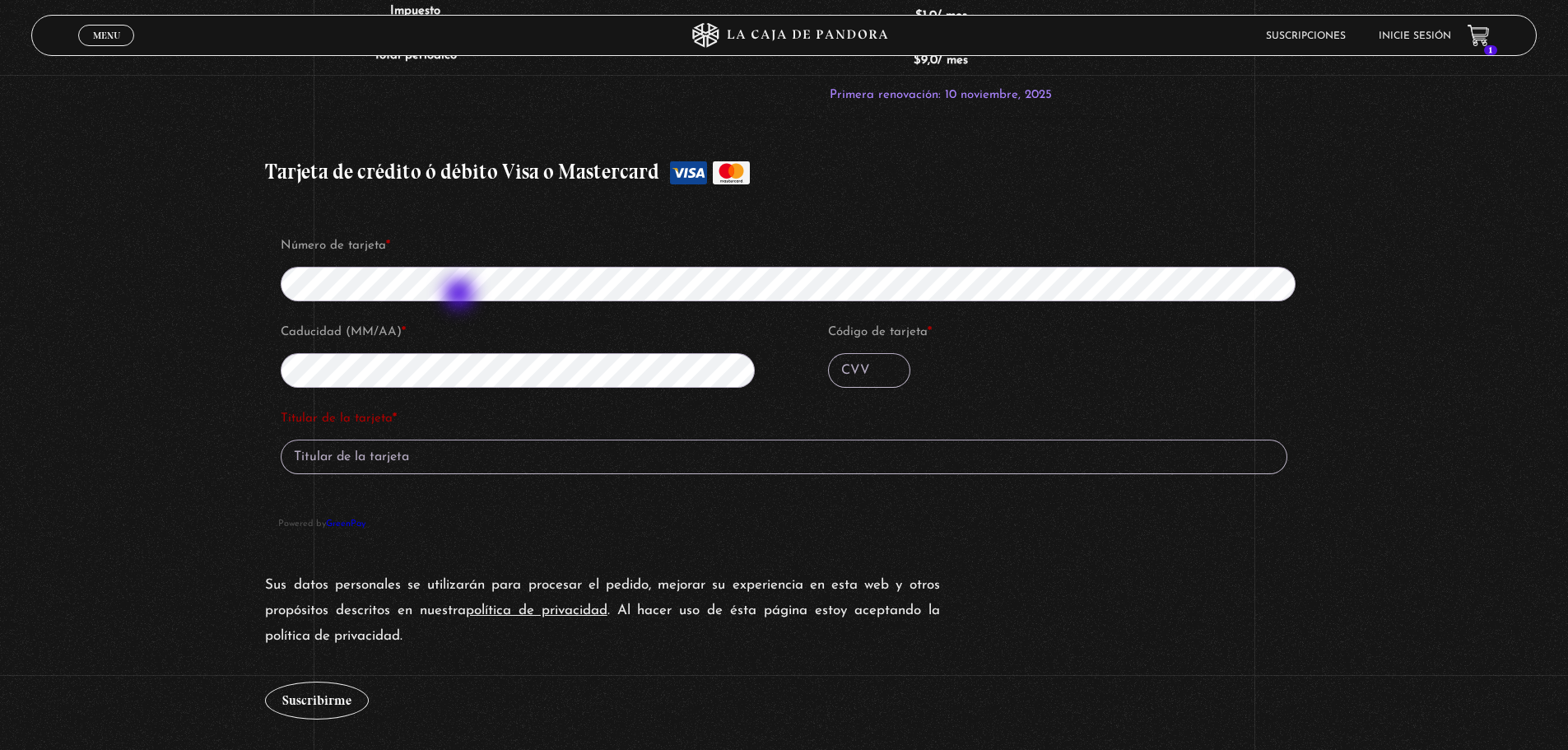
type input "[PERSON_NAME]"
click at [875, 363] on input "Código de tarjeta *" at bounding box center [870, 370] width 83 height 34
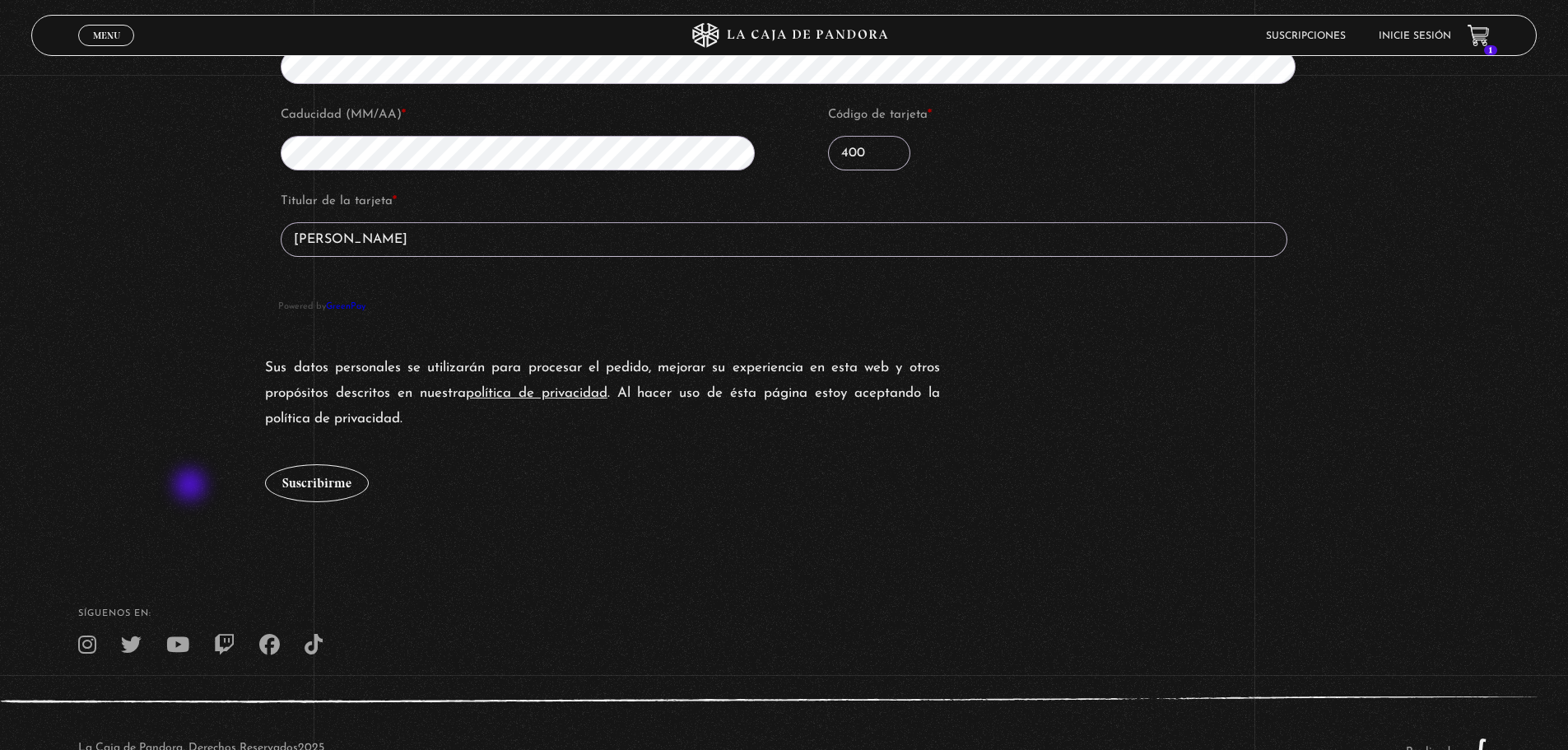
scroll to position [1975, 0]
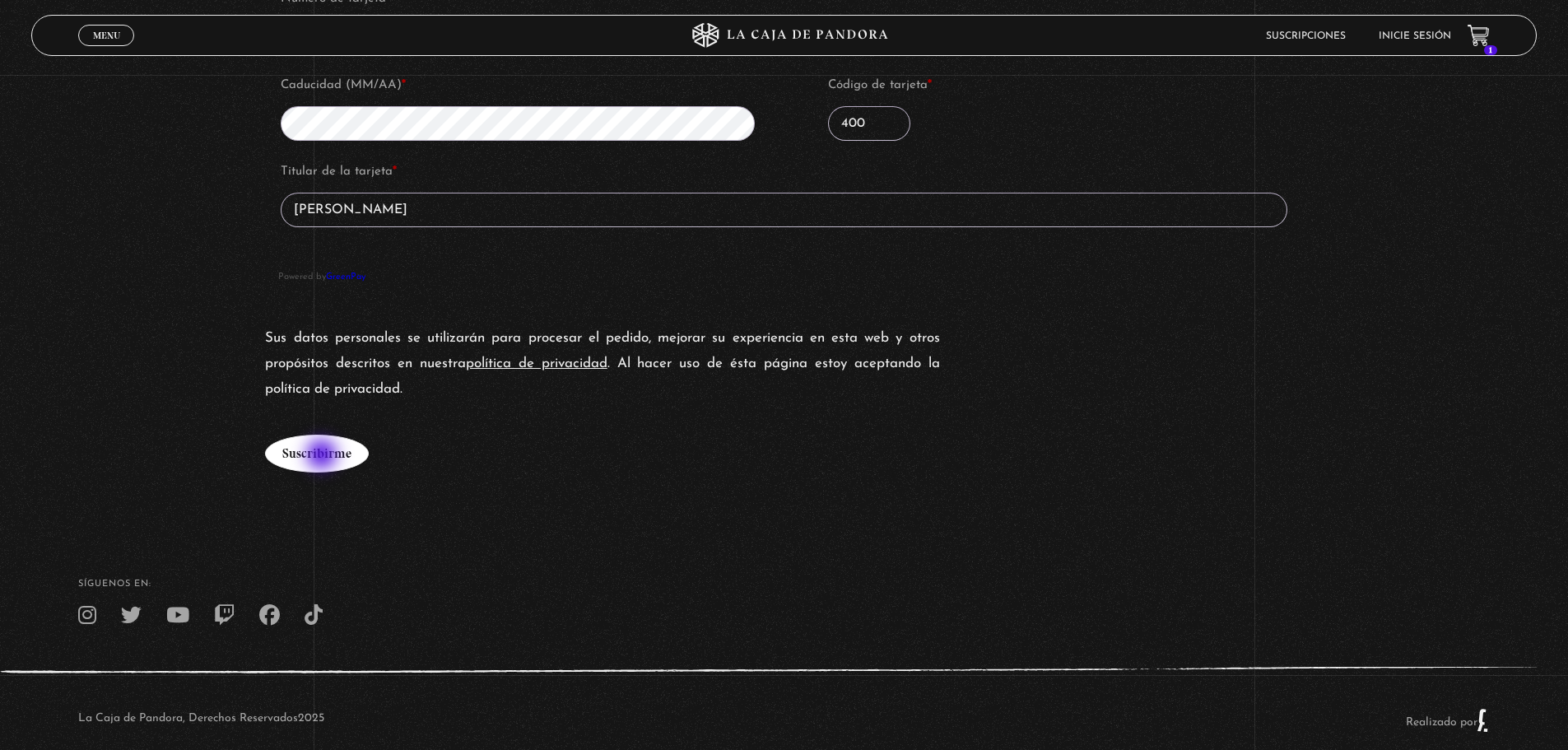
type input "400"
click at [323, 456] on button "Suscribirme" at bounding box center [317, 453] width 104 height 38
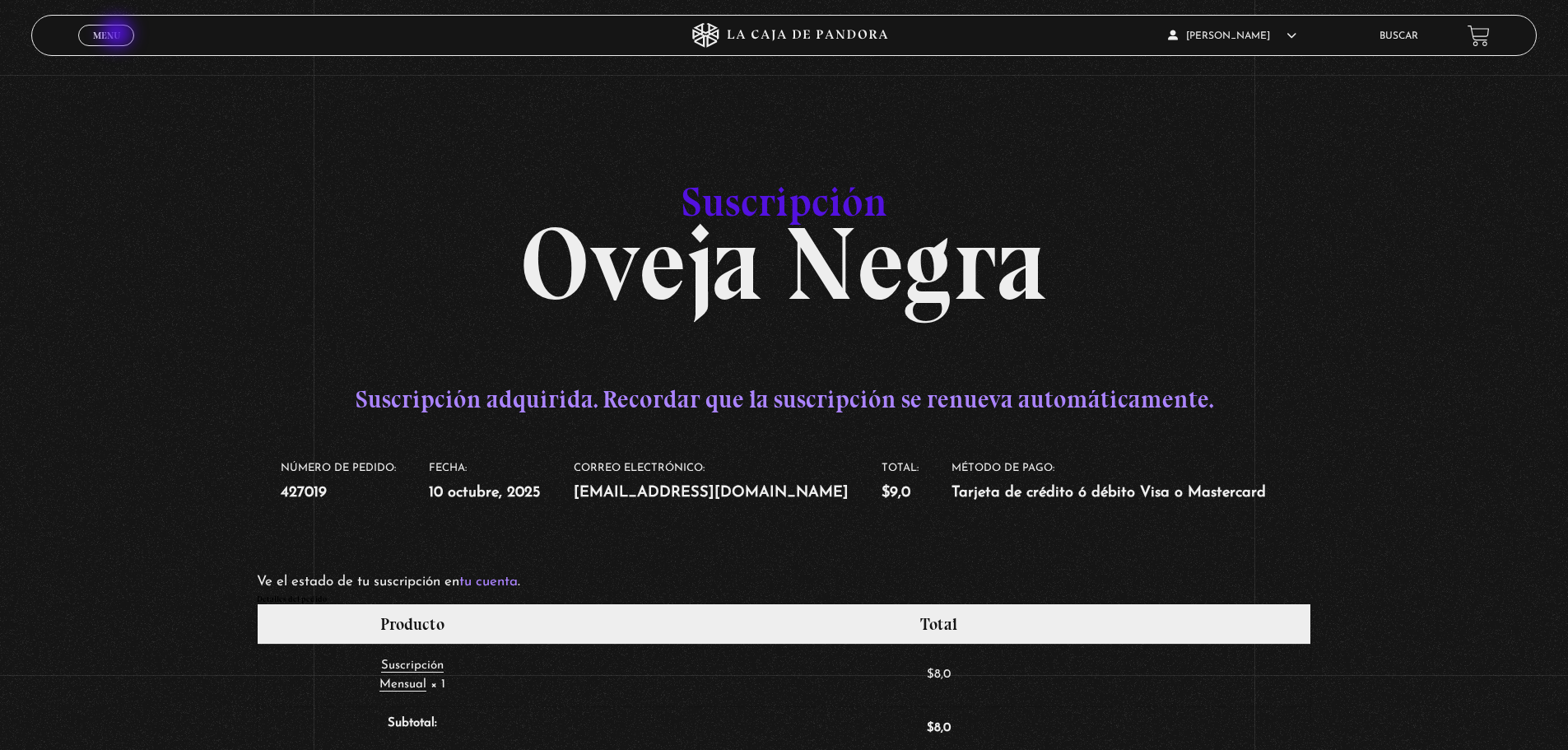
click at [119, 34] on span "Menu" at bounding box center [107, 34] width 28 height 9
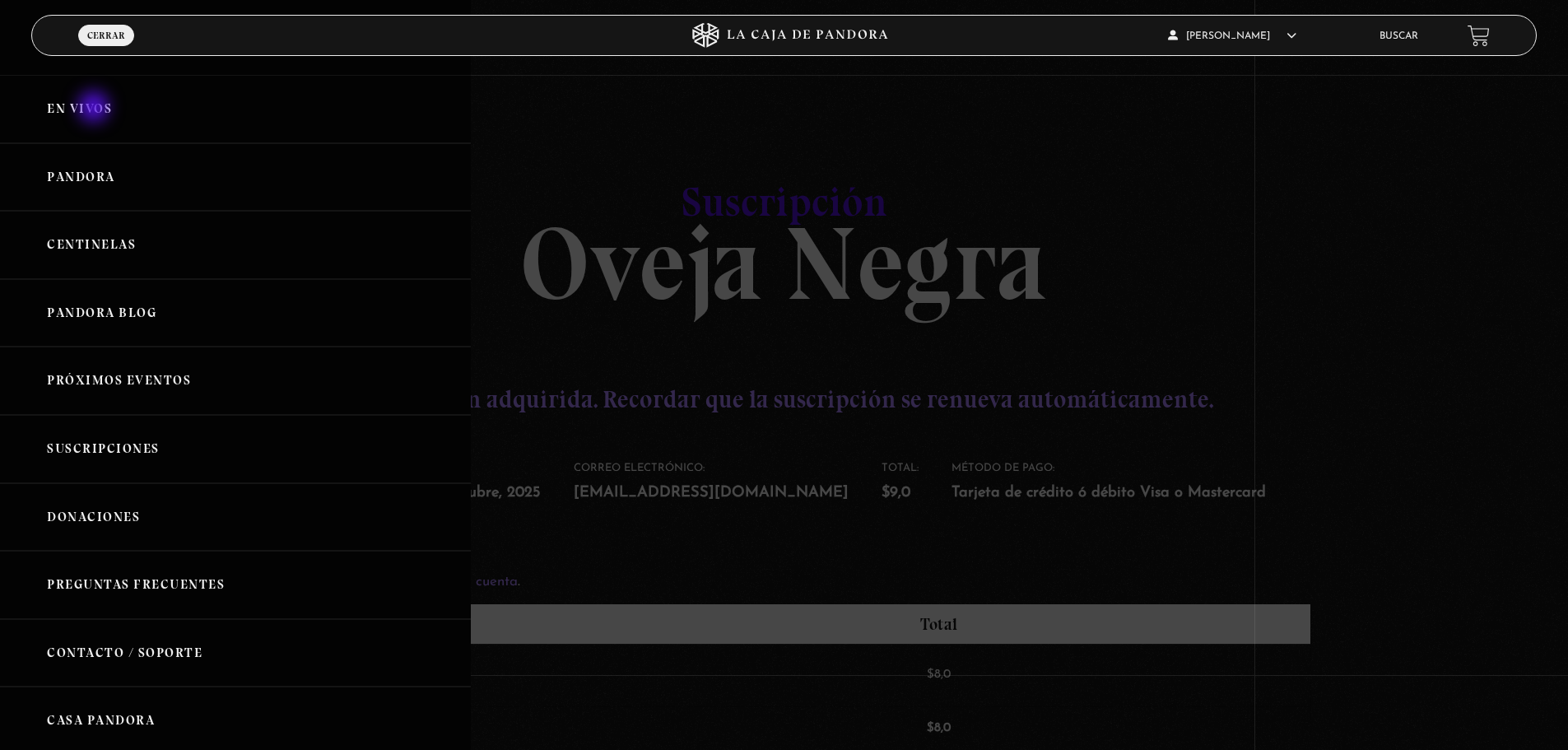
click at [95, 108] on link "En vivos" at bounding box center [235, 108] width 470 height 68
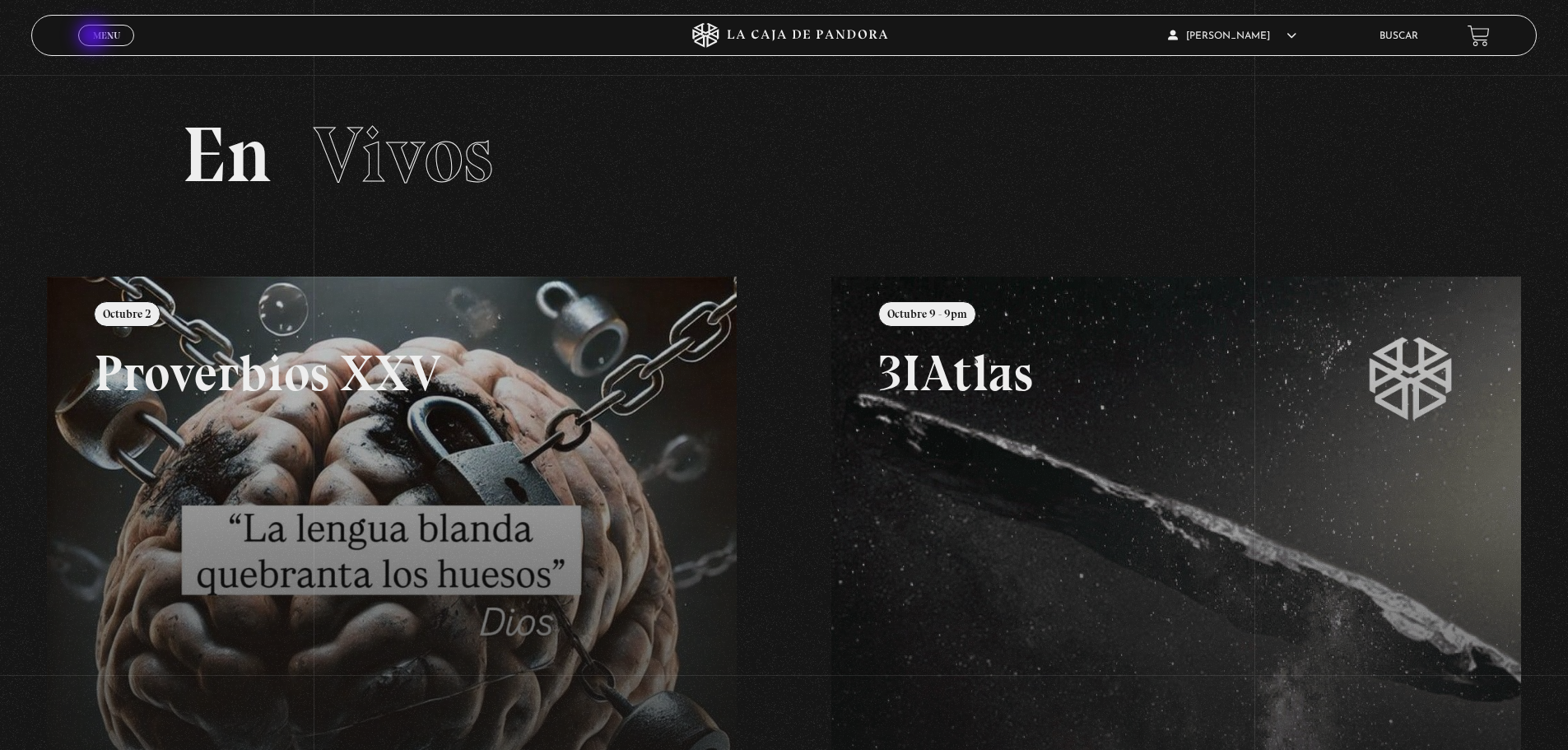
click at [95, 37] on span "Menu" at bounding box center [107, 34] width 28 height 9
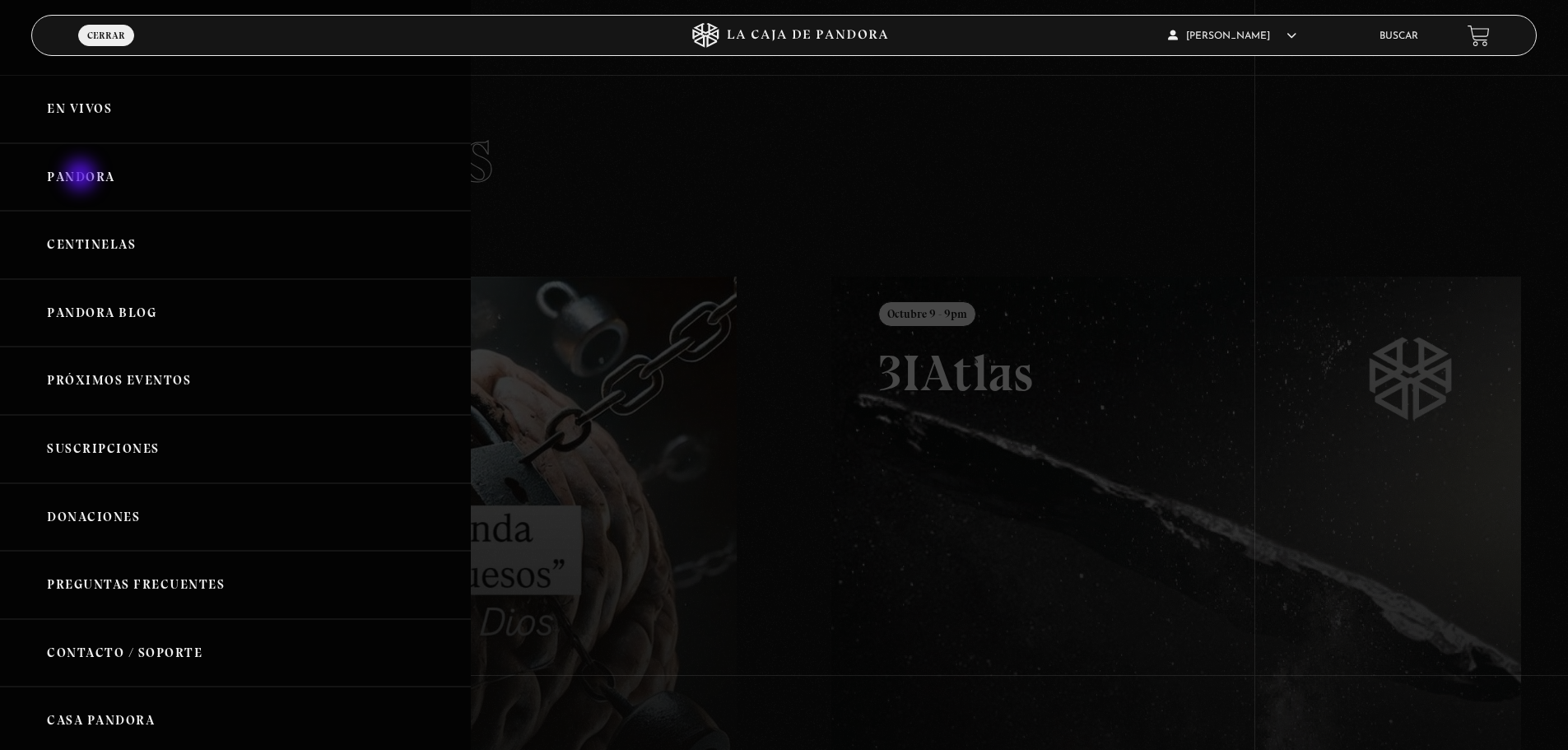
click at [83, 177] on link "Pandora" at bounding box center [235, 176] width 470 height 68
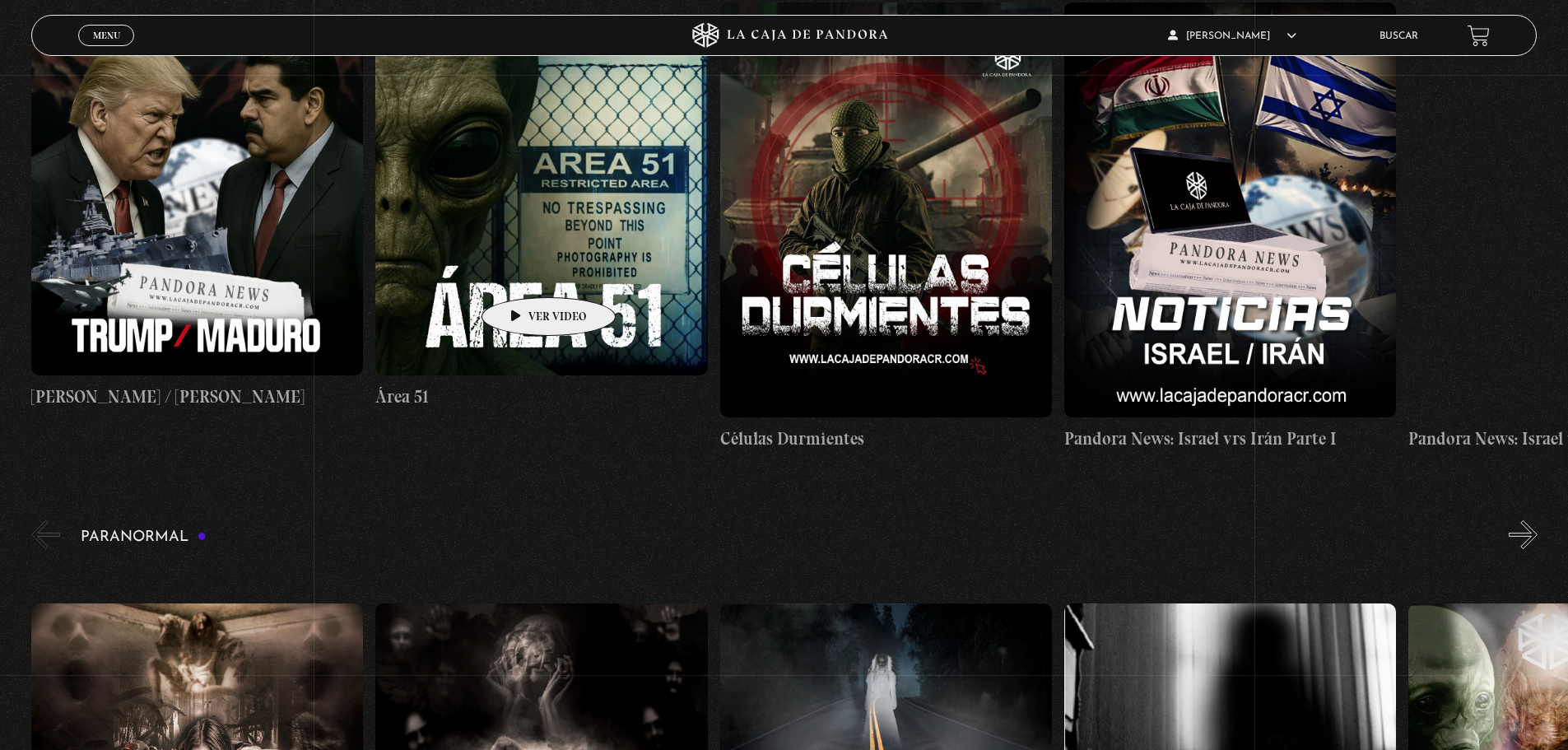
scroll to position [411, 0]
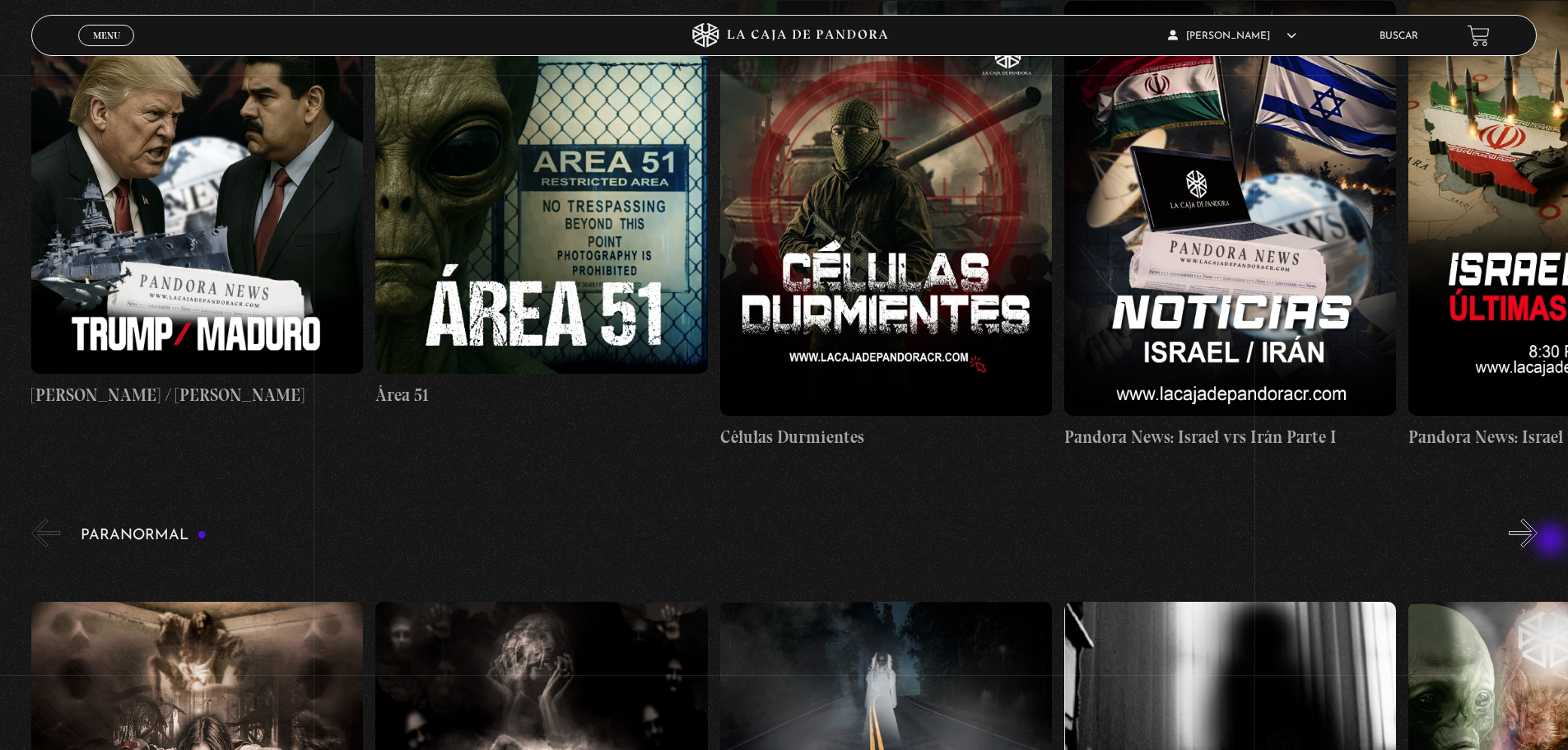
click at [1553, 543] on div "Paranormal [DATE] [DATE] Historias Paranormales Apariciones en Carretera Ovnis …" at bounding box center [799, 762] width 1536 height 494
click at [1537, 540] on button "»" at bounding box center [1522, 532] width 28 height 28
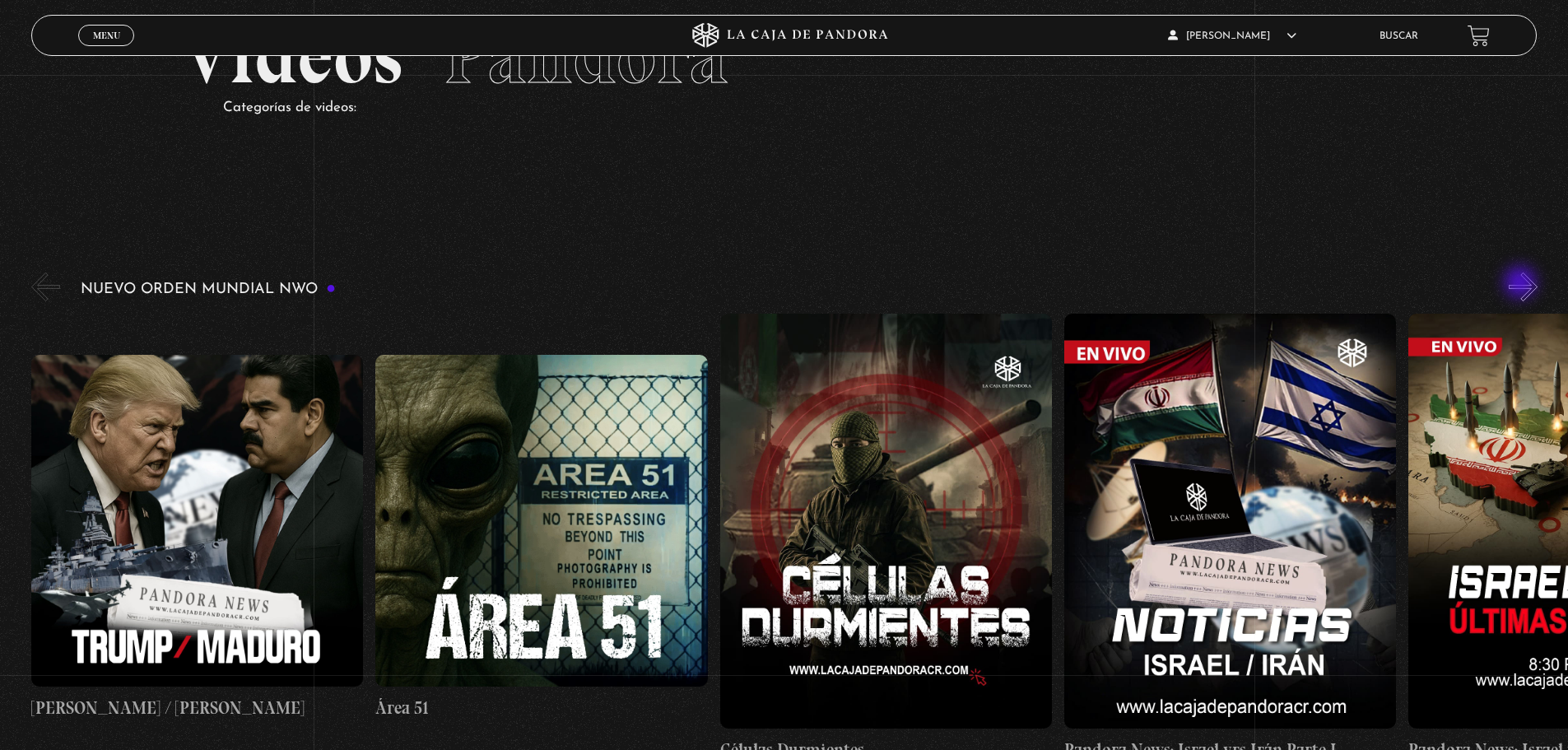
scroll to position [83, 0]
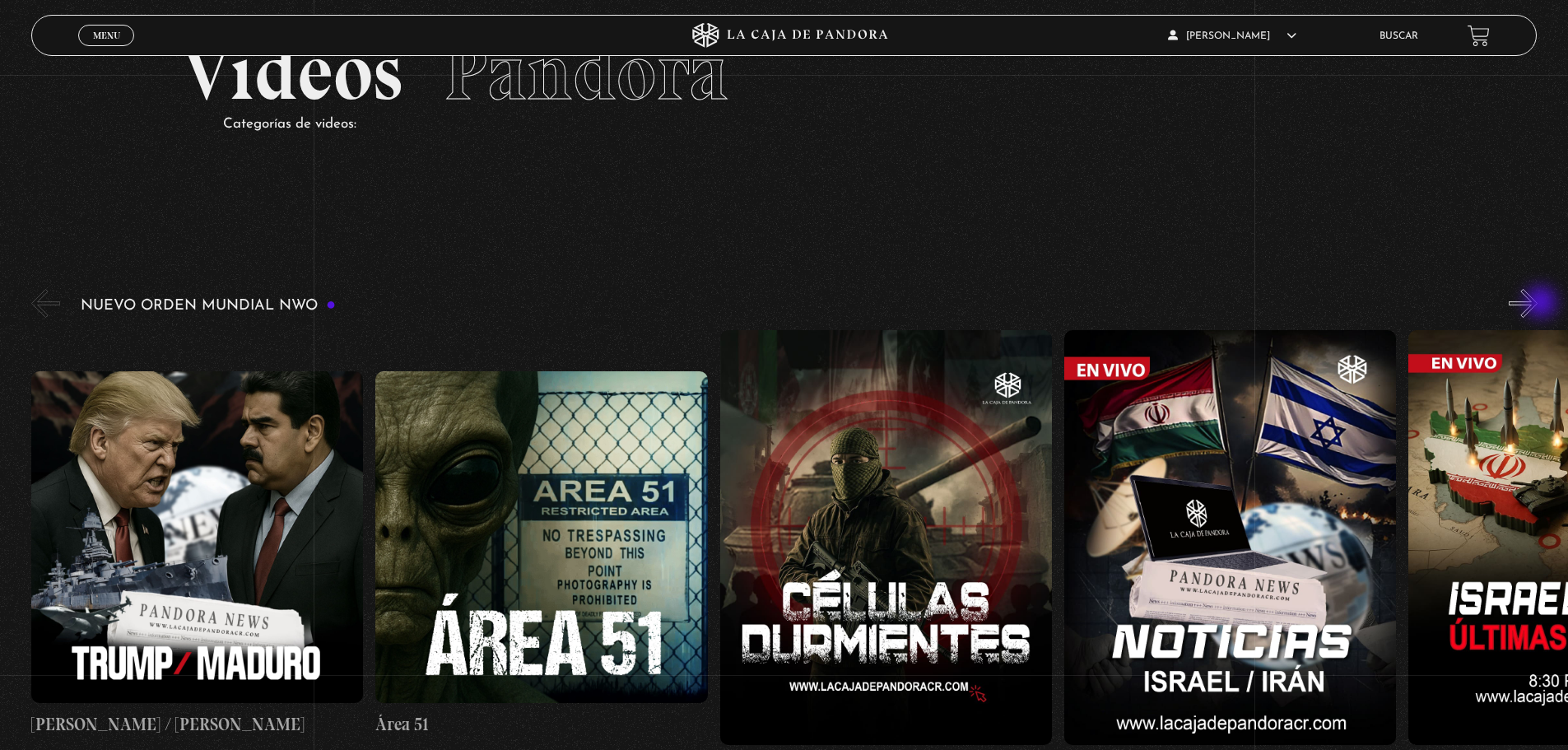
click at [1537, 304] on button "»" at bounding box center [1522, 303] width 28 height 28
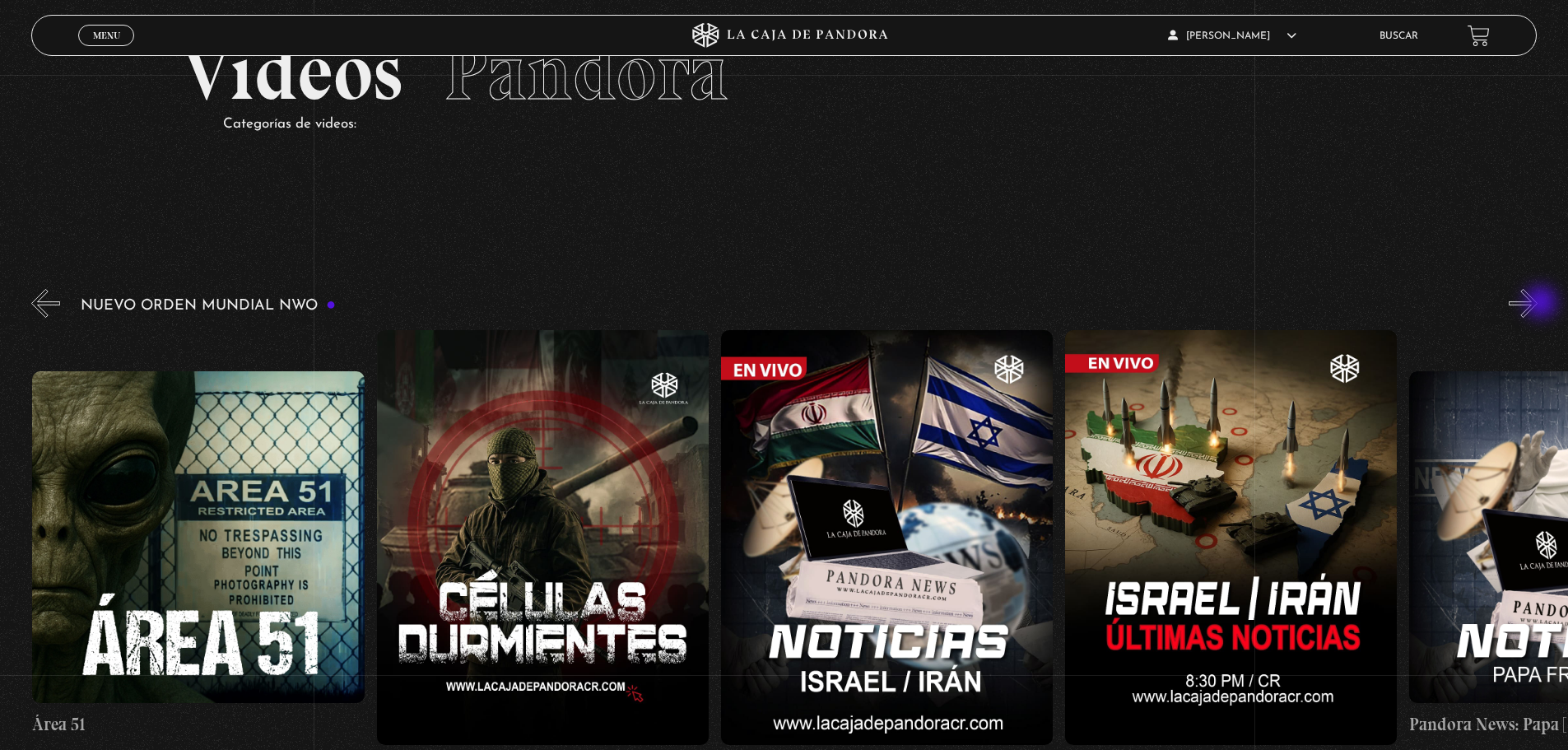
click at [1537, 304] on button "»" at bounding box center [1522, 303] width 28 height 28
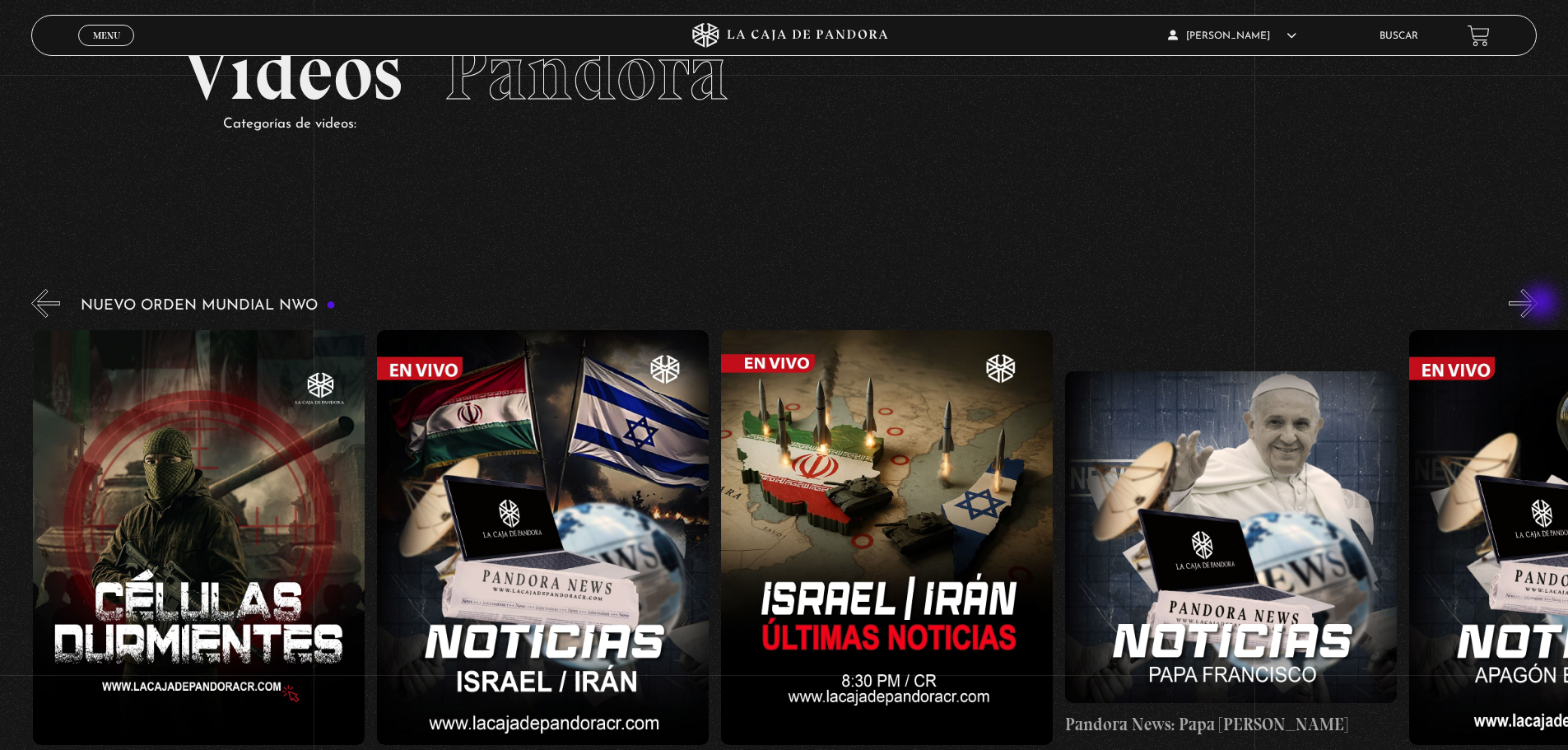
click at [1537, 304] on button "»" at bounding box center [1522, 303] width 28 height 28
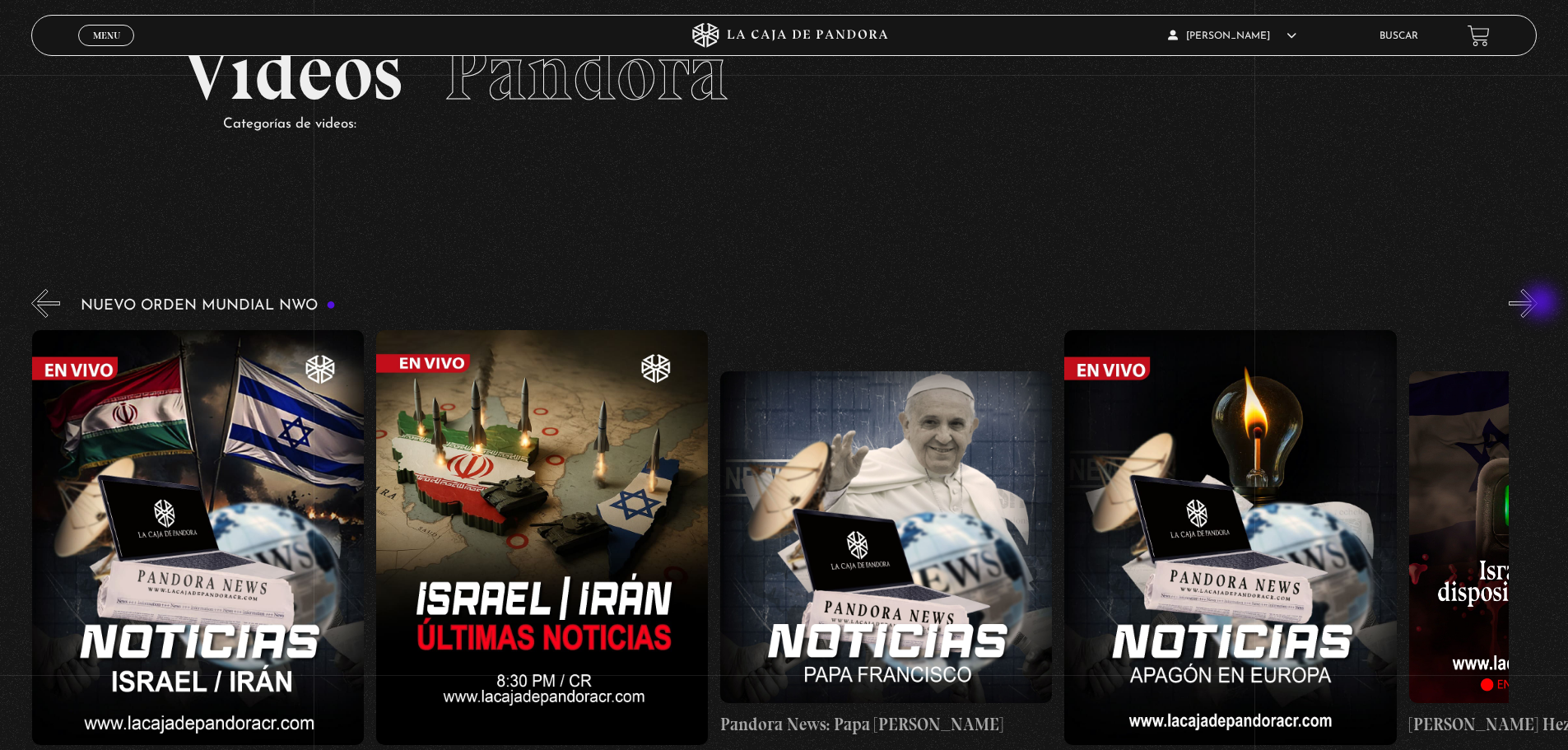
click at [1537, 304] on button "»" at bounding box center [1522, 303] width 28 height 28
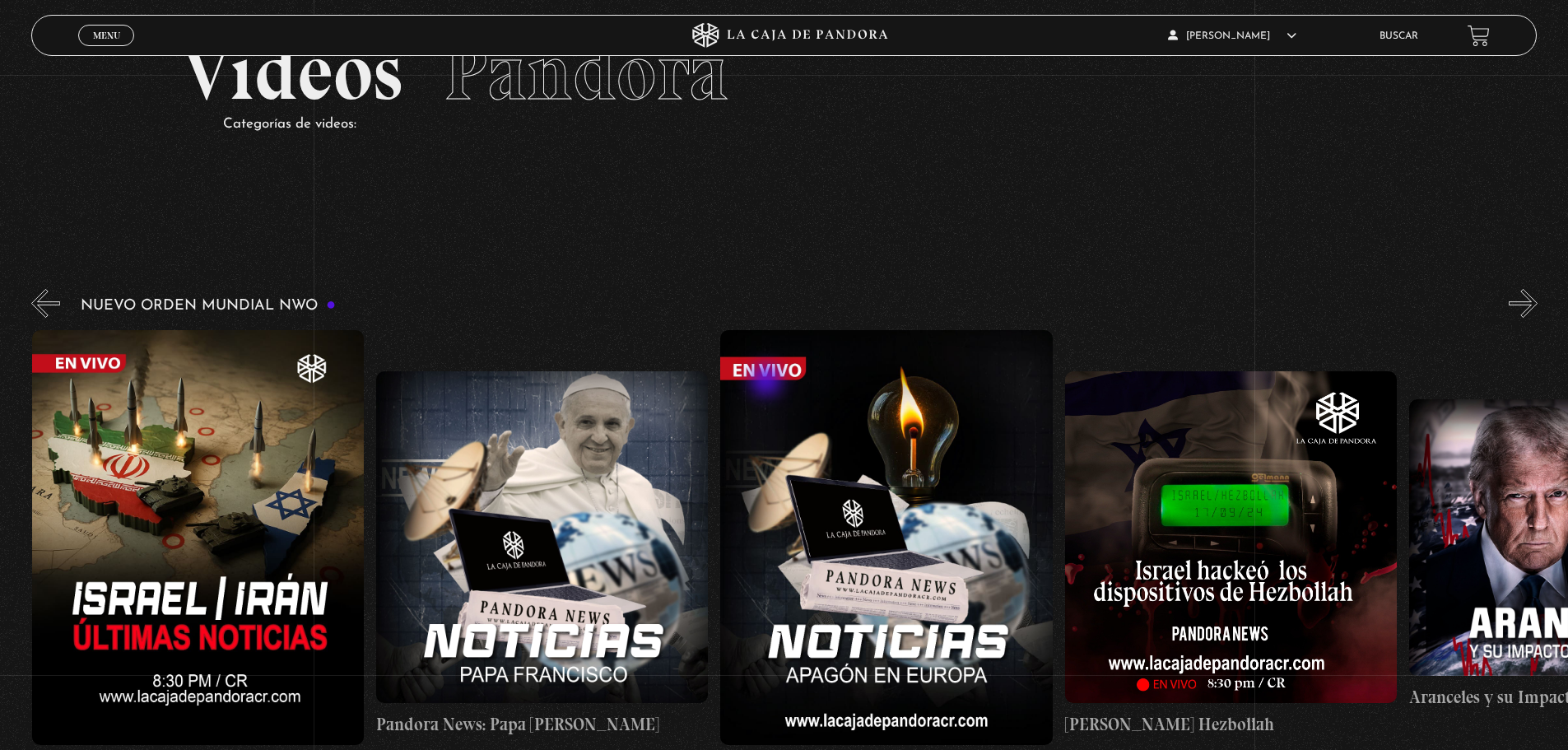
scroll to position [0, 1377]
click at [121, 40] on link "Menu Cerrar" at bounding box center [106, 35] width 56 height 22
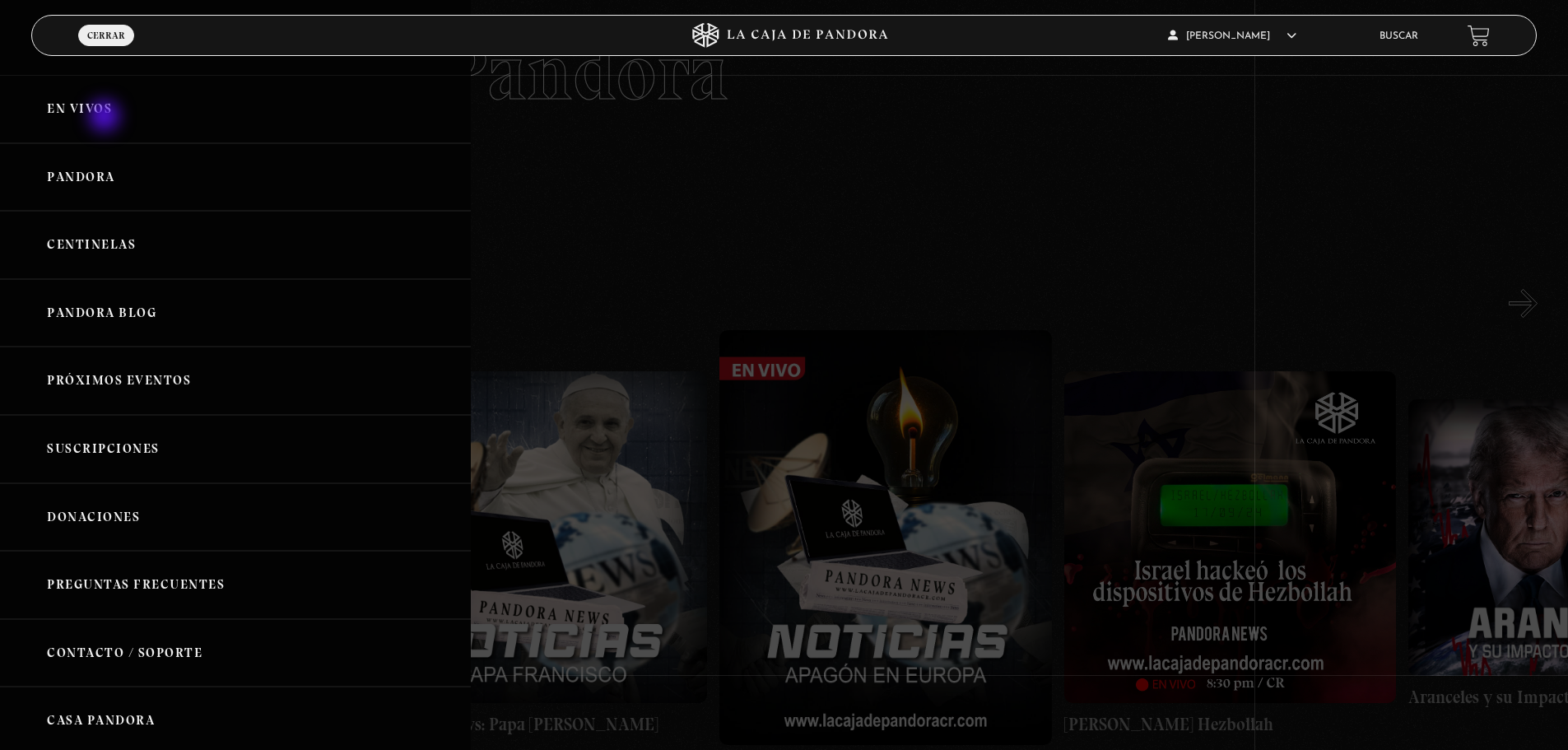
click at [106, 118] on link "En vivos" at bounding box center [235, 108] width 470 height 68
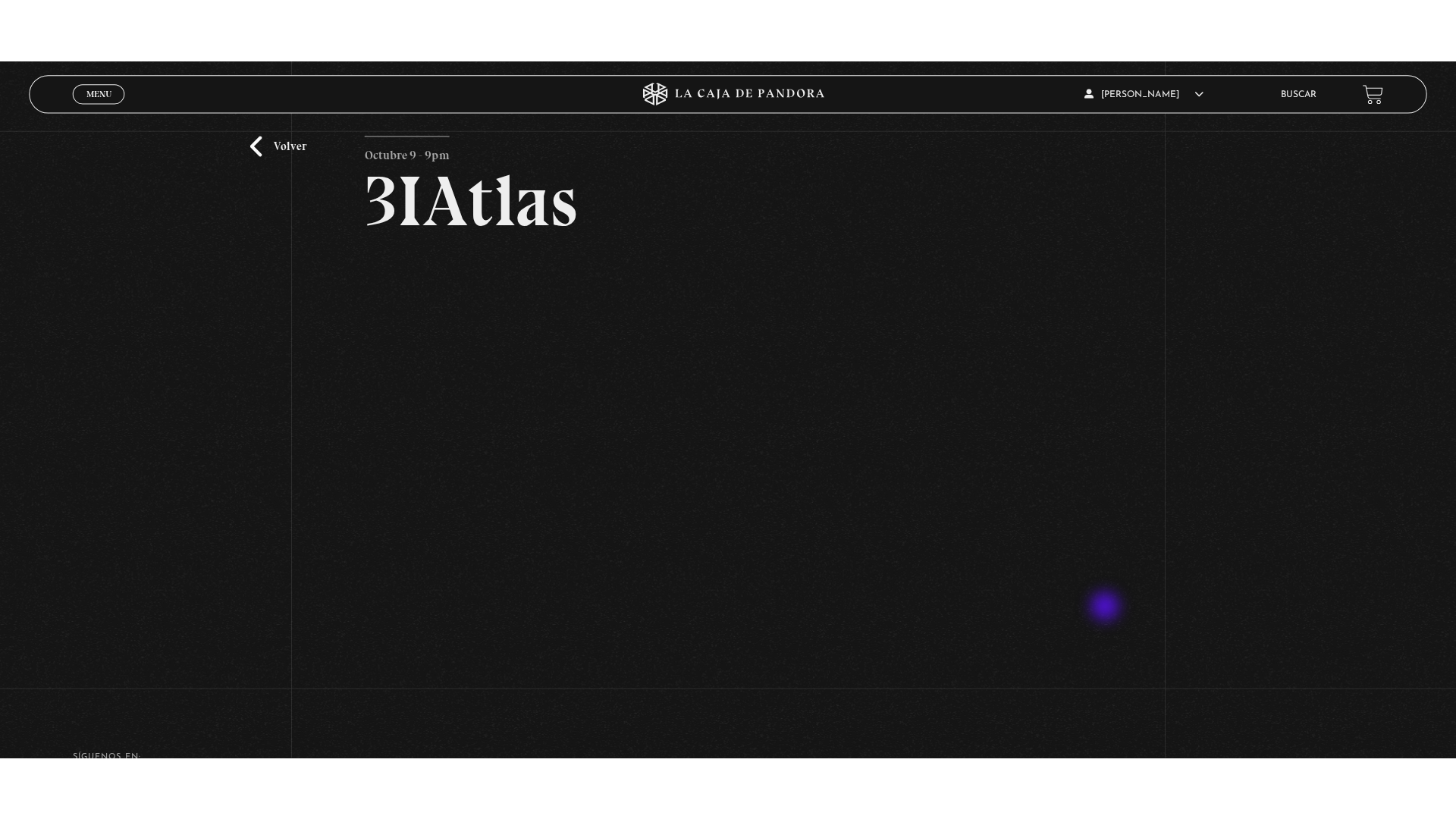
scroll to position [90, 0]
